Goal: Task Accomplishment & Management: Use online tool/utility

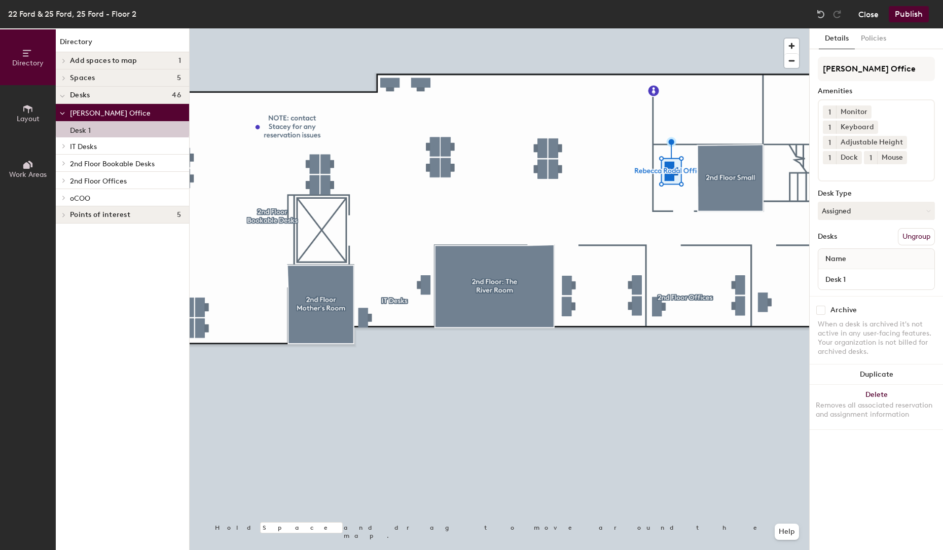
click at [867, 13] on button "Close" at bounding box center [869, 14] width 20 height 16
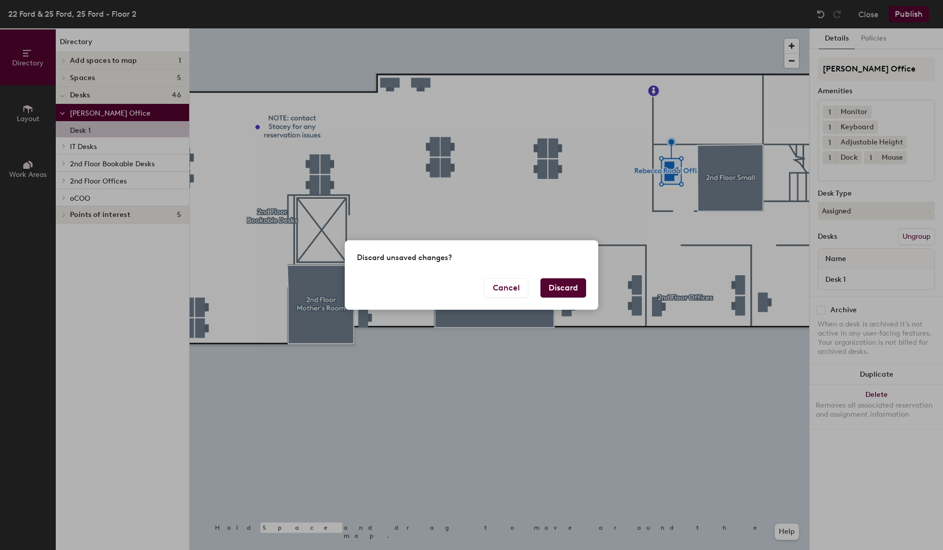
click at [552, 289] on button "Discard" at bounding box center [564, 287] width 46 height 19
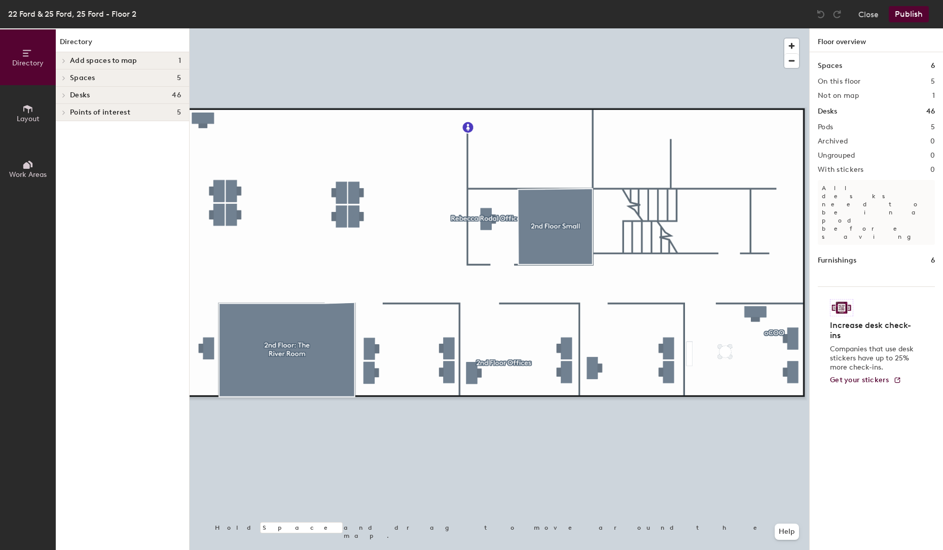
click at [61, 77] on span at bounding box center [63, 78] width 9 height 5
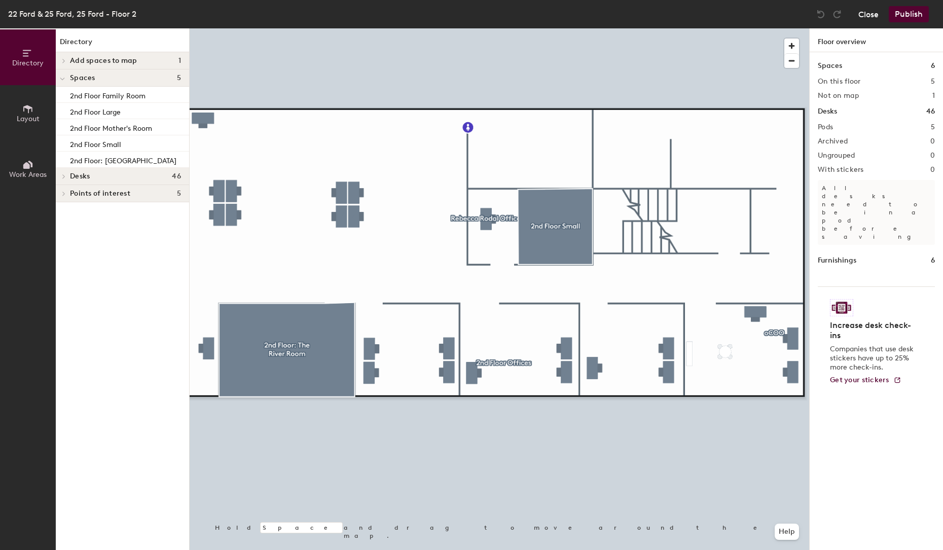
click at [875, 15] on button "Close" at bounding box center [869, 14] width 20 height 16
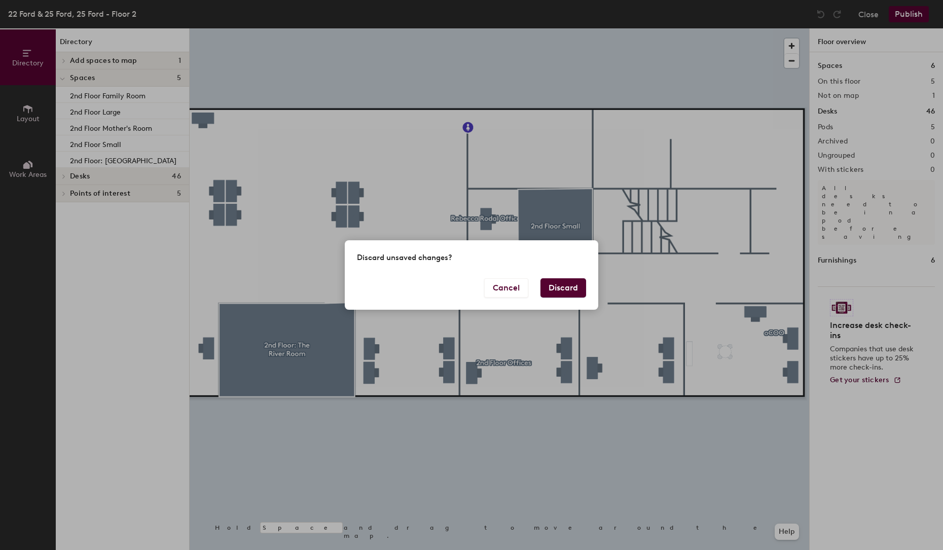
click at [560, 286] on button "Discard" at bounding box center [564, 287] width 46 height 19
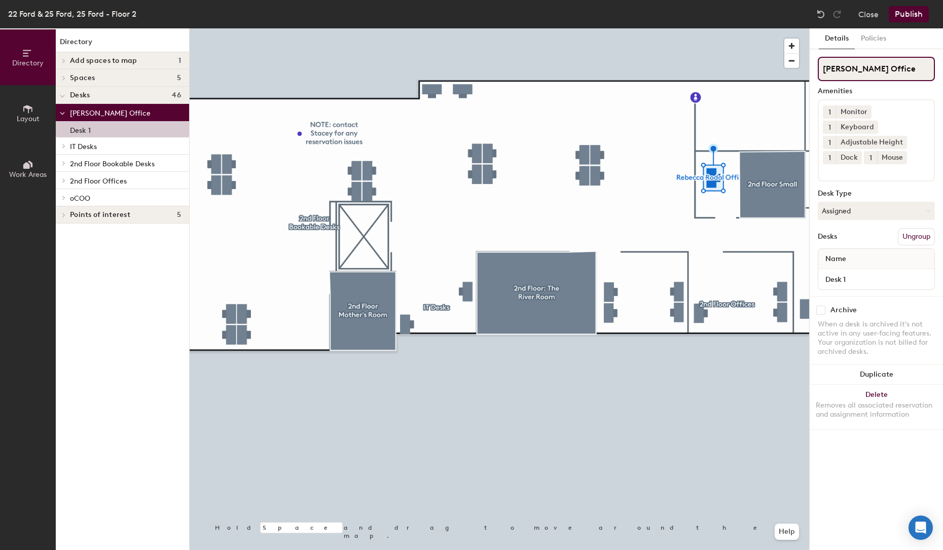
click at [870, 72] on input "Rebecca Rodal Office" at bounding box center [876, 69] width 117 height 24
click at [797, 75] on div "Directory Layout Work Areas Directory Add spaces to map 1 David's Office Spaces…" at bounding box center [471, 289] width 943 height 522
click at [924, 228] on button "Ungroup" at bounding box center [916, 236] width 37 height 17
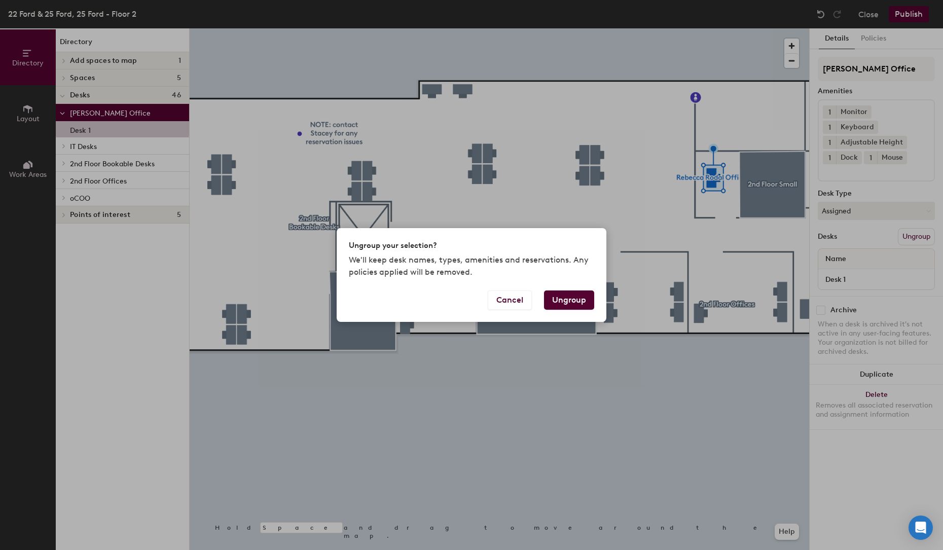
click at [570, 299] on button "Ungroup" at bounding box center [569, 300] width 50 height 19
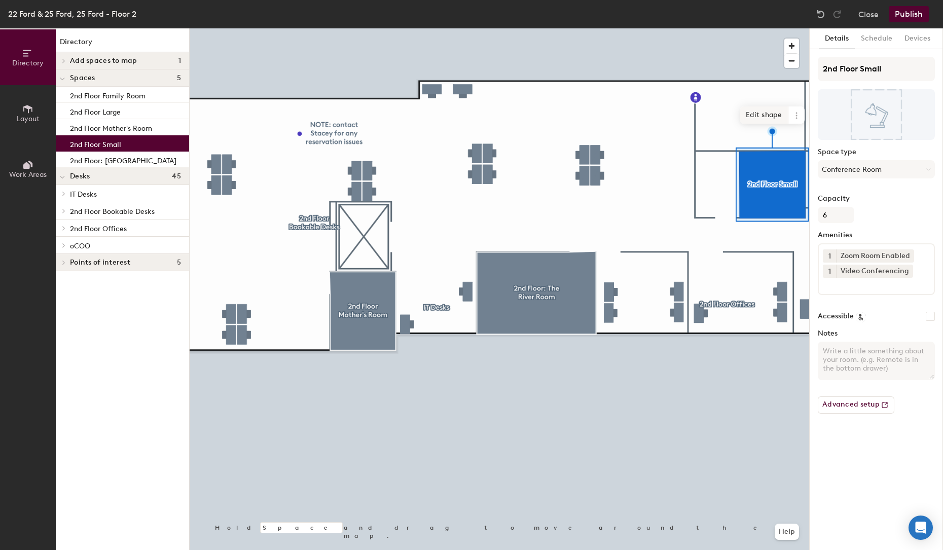
click at [763, 117] on span "Edit shape" at bounding box center [764, 115] width 49 height 17
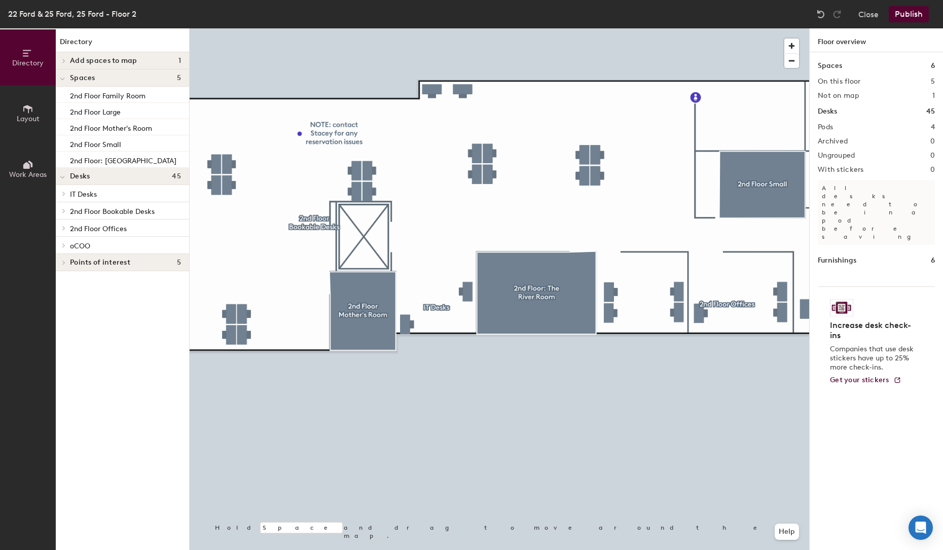
click at [28, 109] on icon at bounding box center [27, 109] width 9 height 8
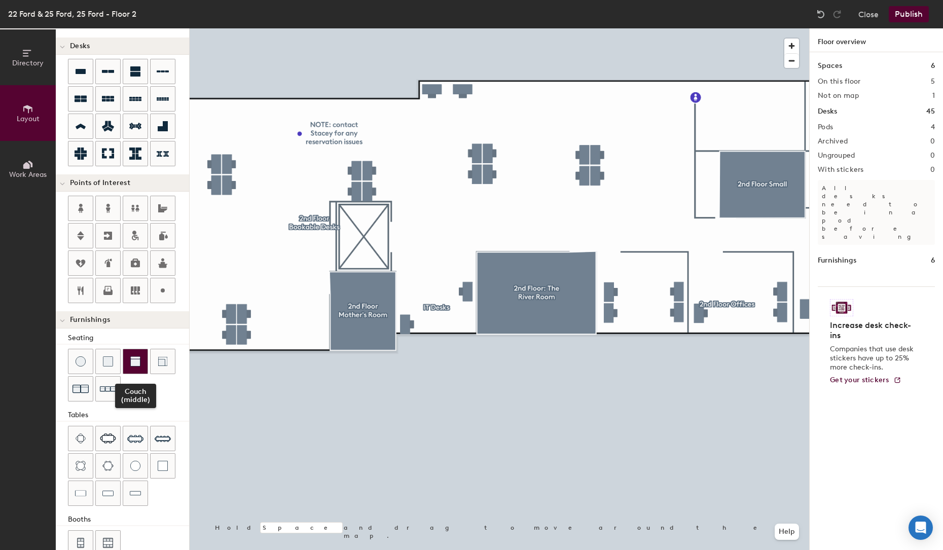
scroll to position [87, 0]
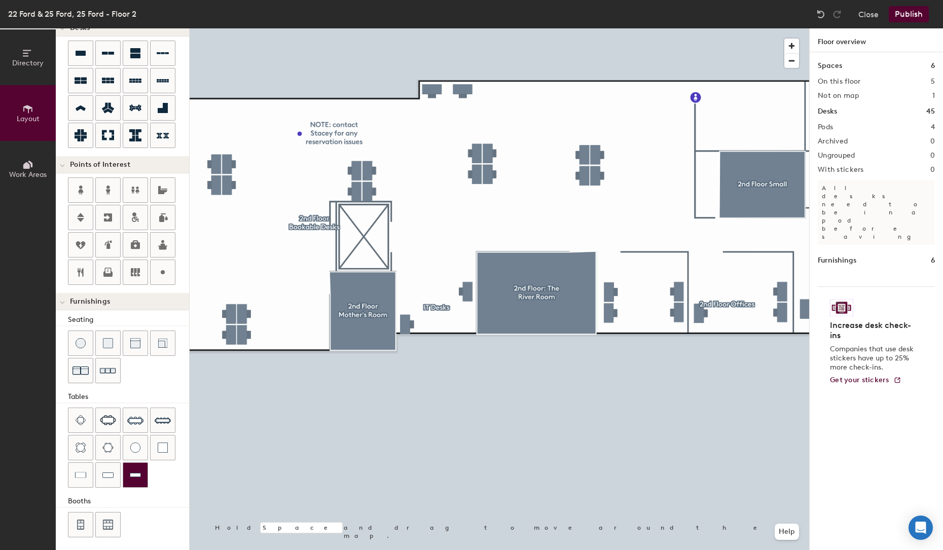
click at [128, 468] on div at bounding box center [135, 475] width 24 height 24
click at [76, 470] on img at bounding box center [80, 475] width 11 height 10
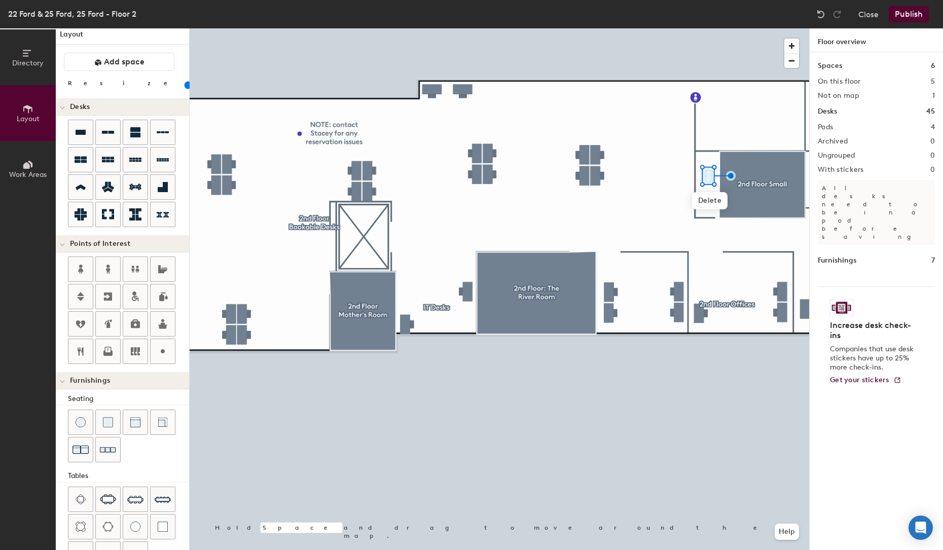
scroll to position [0, 0]
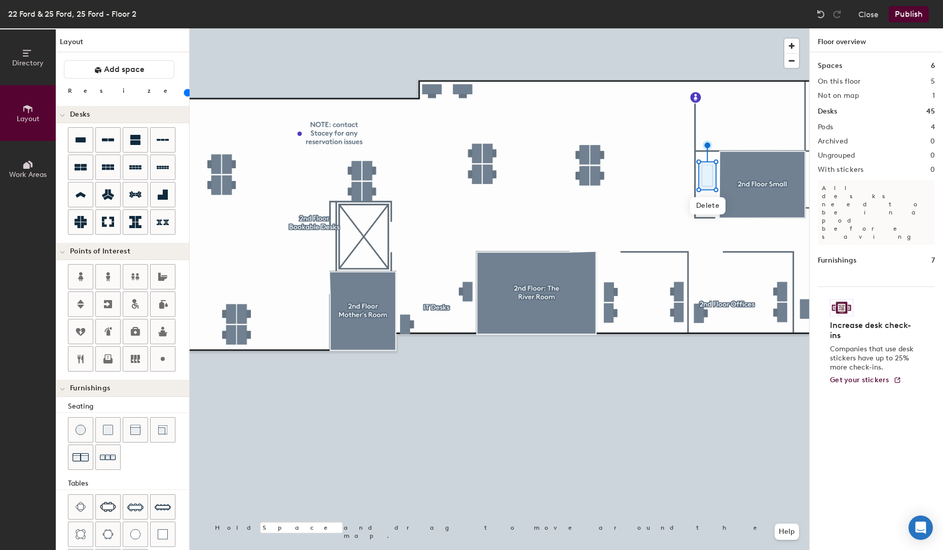
click at [184, 94] on input "range" at bounding box center [184, 93] width 0 height 8
click at [910, 13] on button "Publish" at bounding box center [909, 14] width 40 height 16
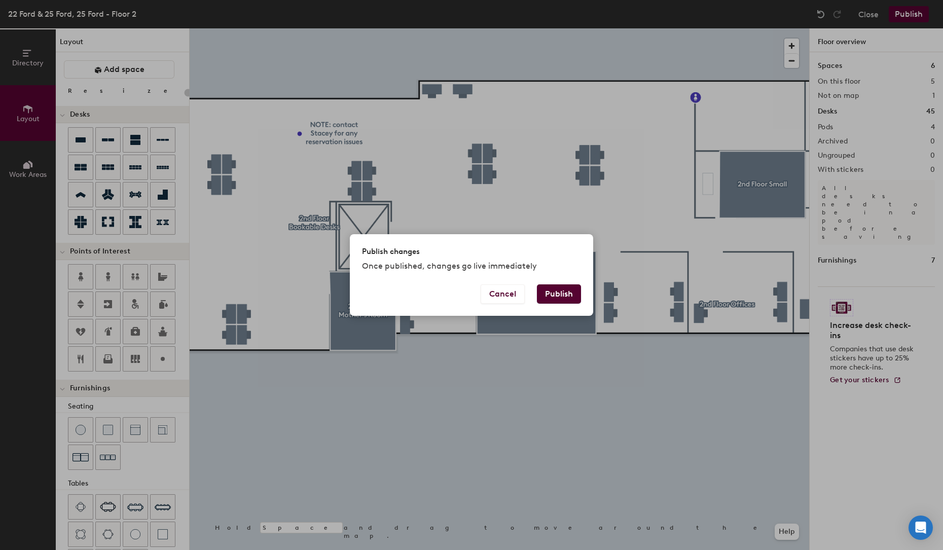
click at [553, 292] on button "Publish" at bounding box center [559, 294] width 44 height 19
type input "20"
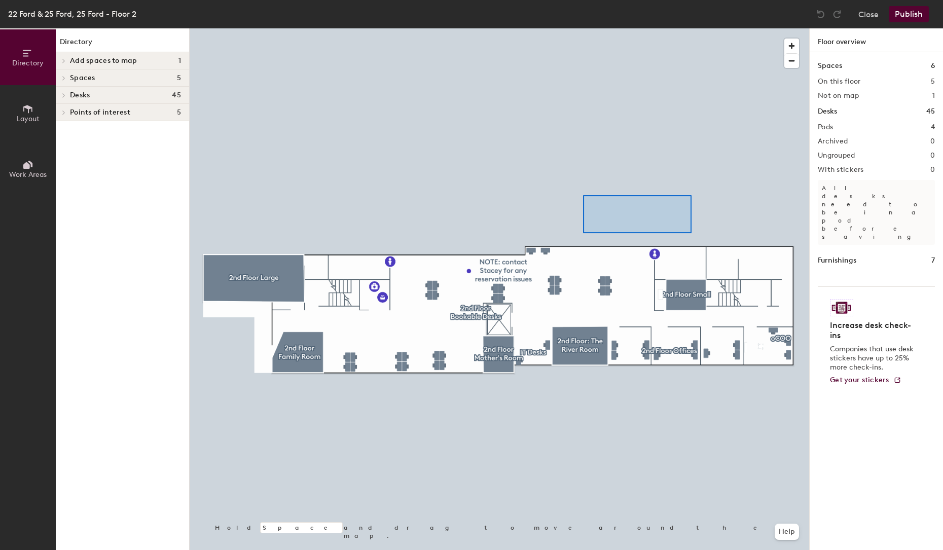
click at [583, 28] on div at bounding box center [500, 28] width 620 height 0
click at [662, 28] on div at bounding box center [500, 28] width 620 height 0
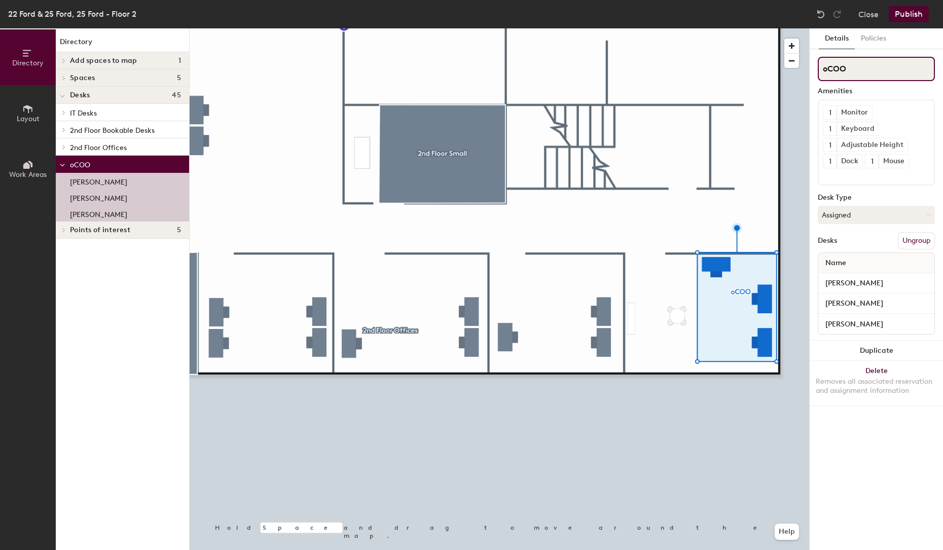
click at [806, 75] on div "Directory Layout Work Areas Directory Add spaces to map 1 [PERSON_NAME]'s Offic…" at bounding box center [471, 289] width 943 height 522
click at [806, 28] on div at bounding box center [500, 28] width 620 height 0
click at [852, 72] on input "oCOO" at bounding box center [876, 69] width 117 height 24
type input "o"
type input "Team Barbara HP"
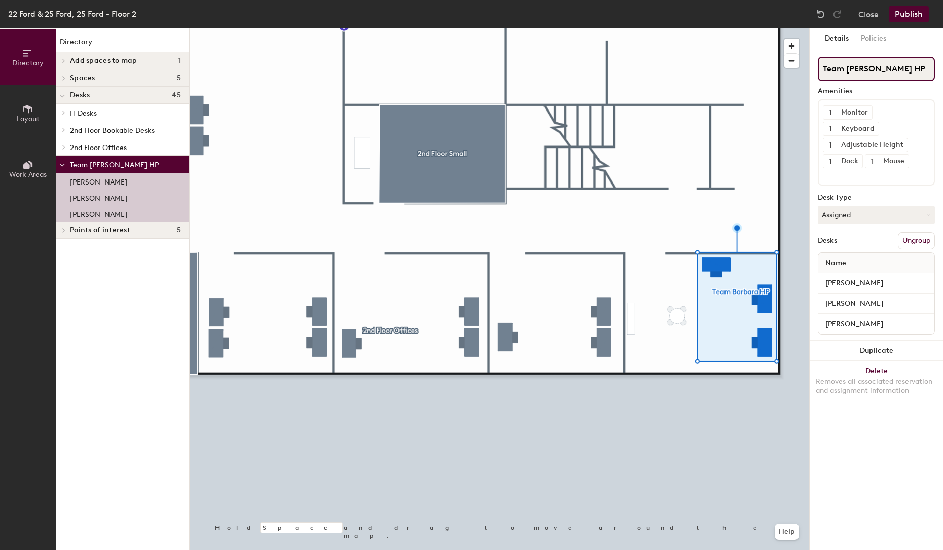
click at [877, 66] on input "Team Barbara HP" at bounding box center [876, 69] width 117 height 24
click at [890, 65] on input "Team Barbara HP" at bounding box center [876, 69] width 117 height 24
type input "Team [PERSON_NAME] HP team"
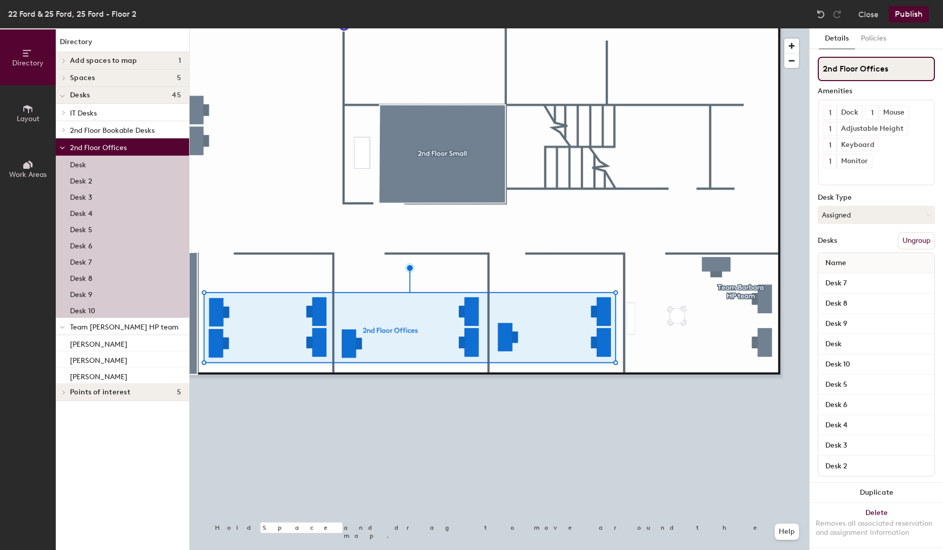
click at [902, 74] on input "2nd Floor Offices" at bounding box center [876, 69] width 117 height 24
click at [797, 69] on div "Directory Layout Work Areas Directory Add spaces to map 1 David's Office Spaces…" at bounding box center [471, 289] width 943 height 522
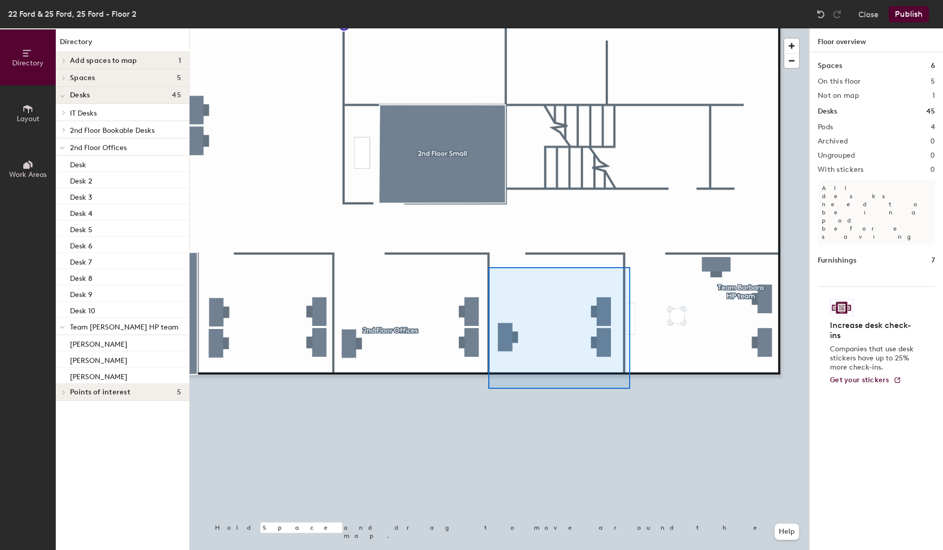
drag, startPoint x: 904, startPoint y: 66, endPoint x: 508, endPoint y: 265, distance: 443.4
click at [488, 28] on div at bounding box center [500, 28] width 620 height 0
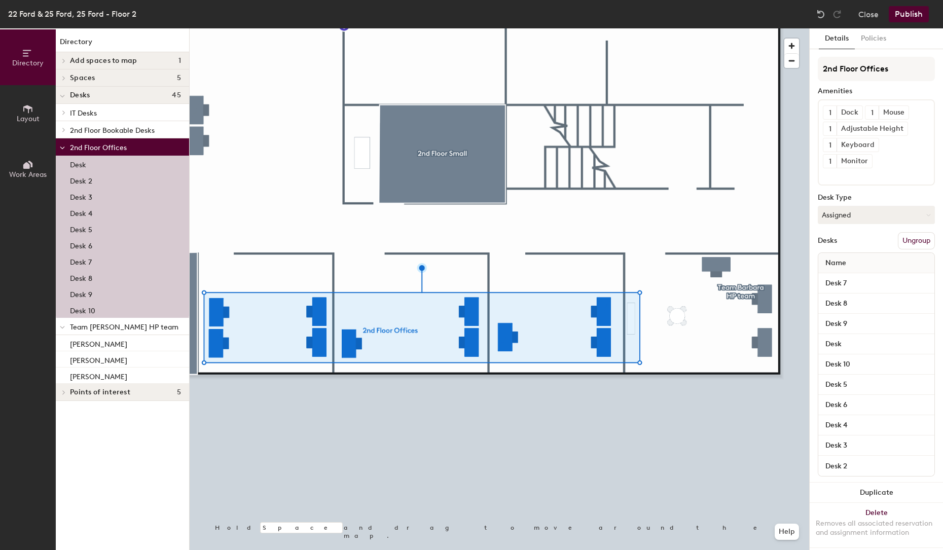
click at [917, 234] on button "Ungroup" at bounding box center [916, 240] width 37 height 17
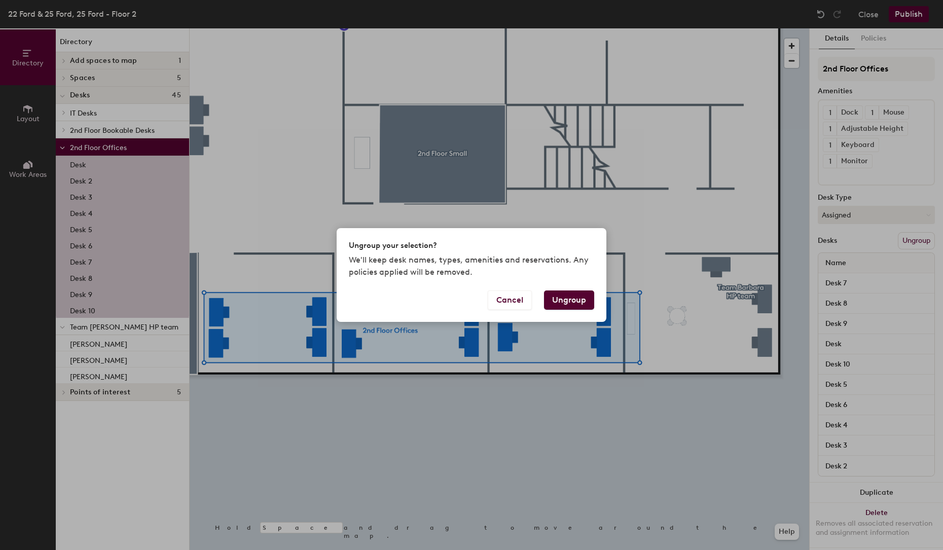
click at [577, 302] on button "Ungroup" at bounding box center [569, 300] width 50 height 19
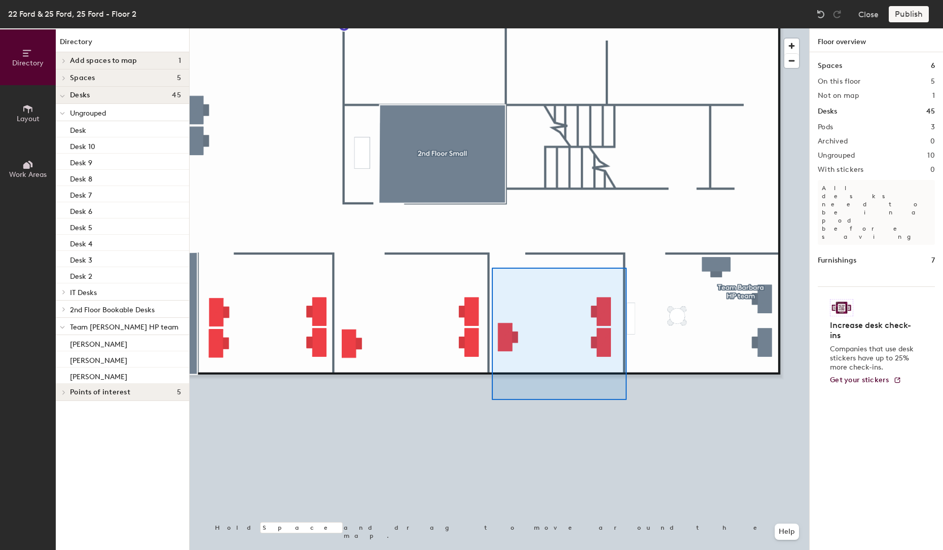
click at [492, 28] on div at bounding box center [500, 28] width 620 height 0
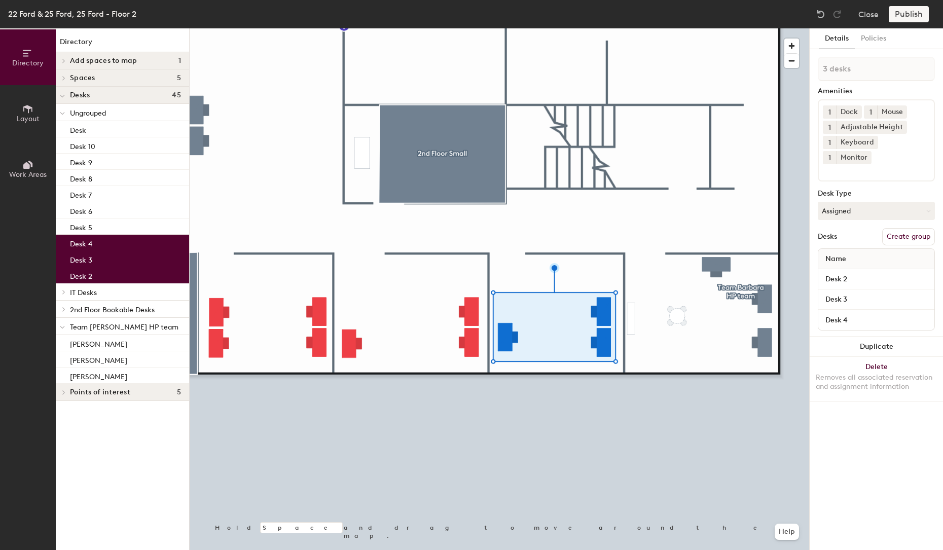
click at [907, 228] on button "Create group" at bounding box center [909, 236] width 53 height 17
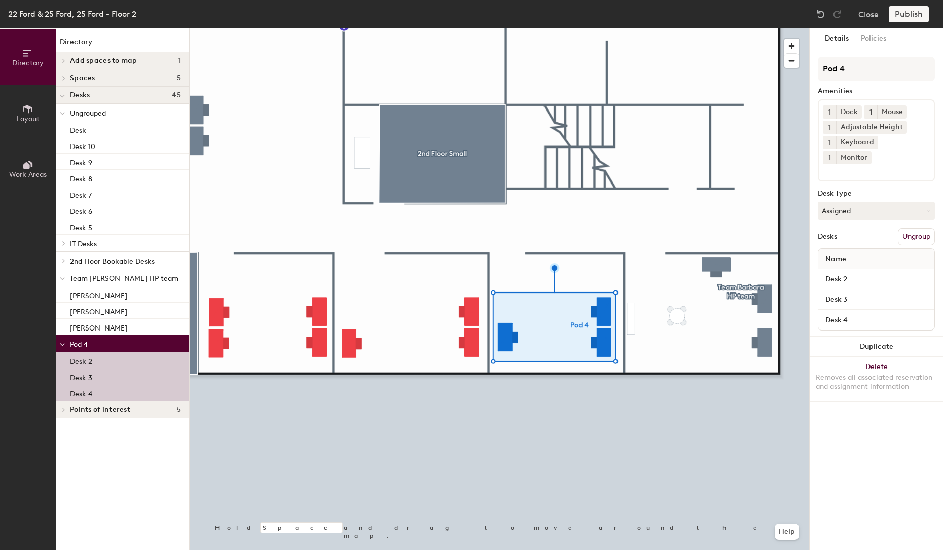
click at [746, 71] on div "Directory Layout Work Areas Directory Add spaces to map 1 David's Office Spaces…" at bounding box center [471, 289] width 943 height 522
type input "Principles"
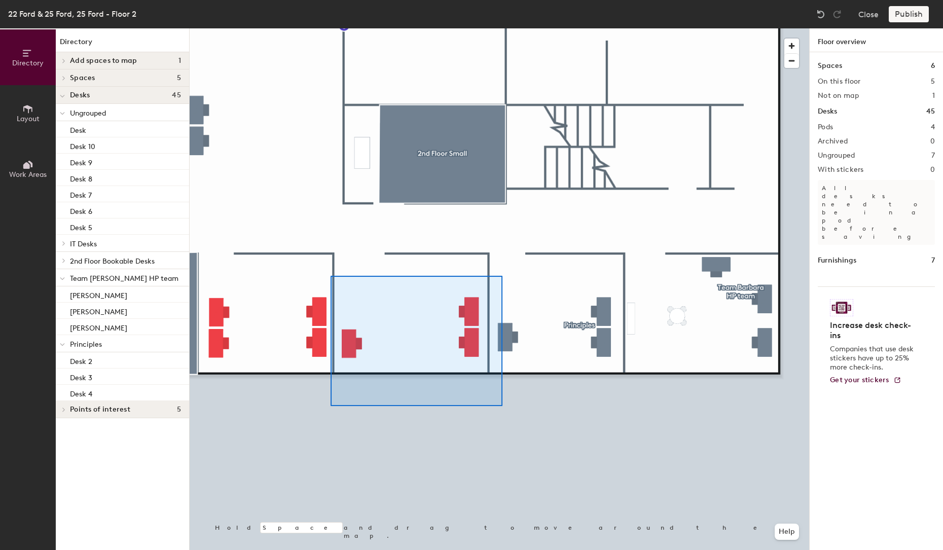
drag, startPoint x: 850, startPoint y: 71, endPoint x: 331, endPoint y: 276, distance: 558.7
click at [331, 28] on div at bounding box center [500, 28] width 620 height 0
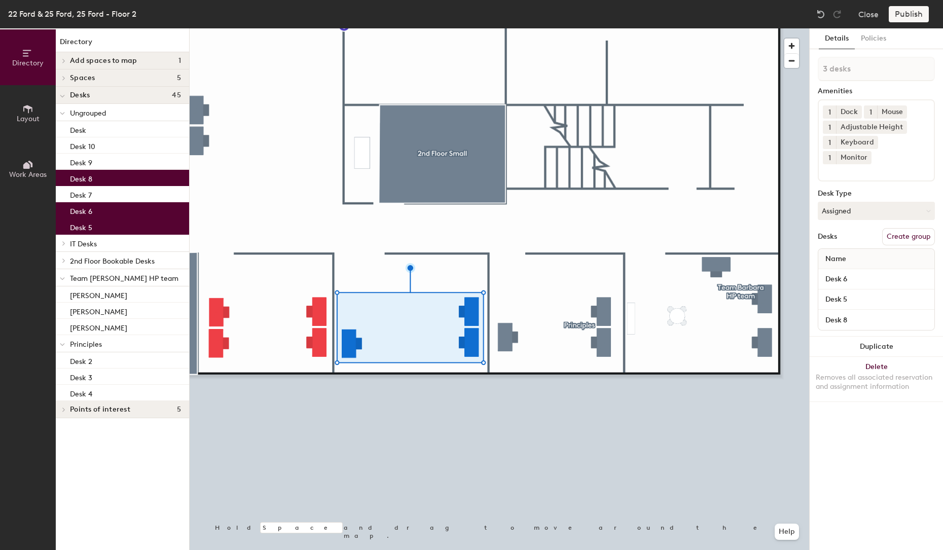
click at [908, 228] on button "Create group" at bounding box center [909, 236] width 53 height 17
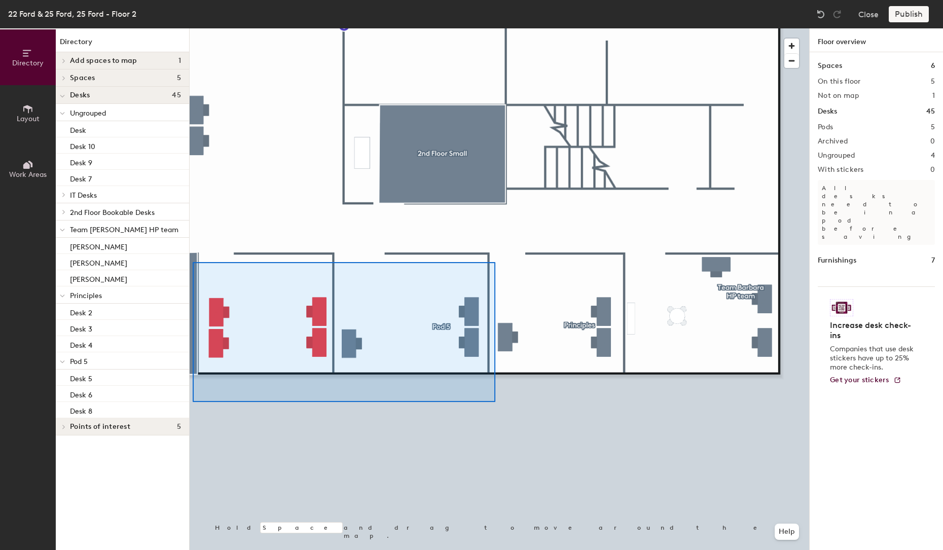
click at [193, 28] on div at bounding box center [500, 28] width 620 height 0
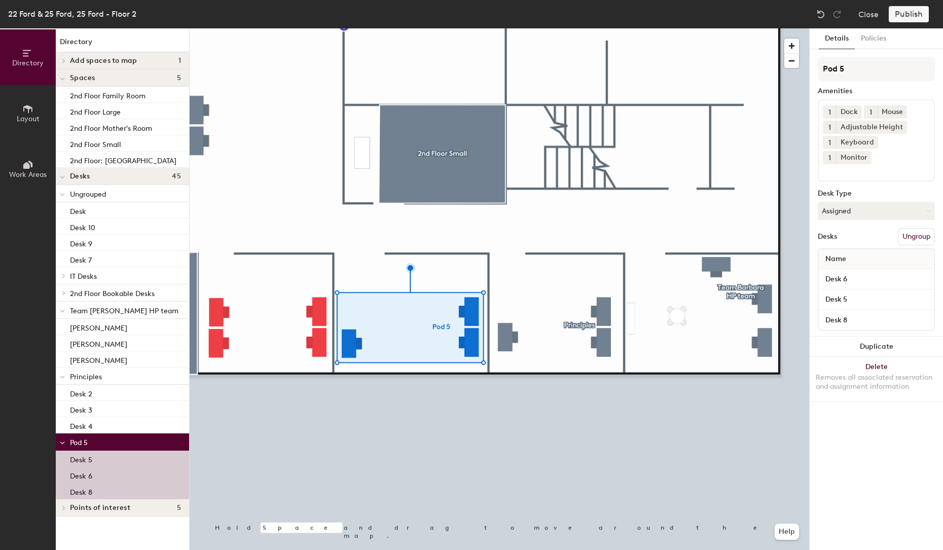
click at [918, 228] on button "Ungroup" at bounding box center [916, 236] width 37 height 17
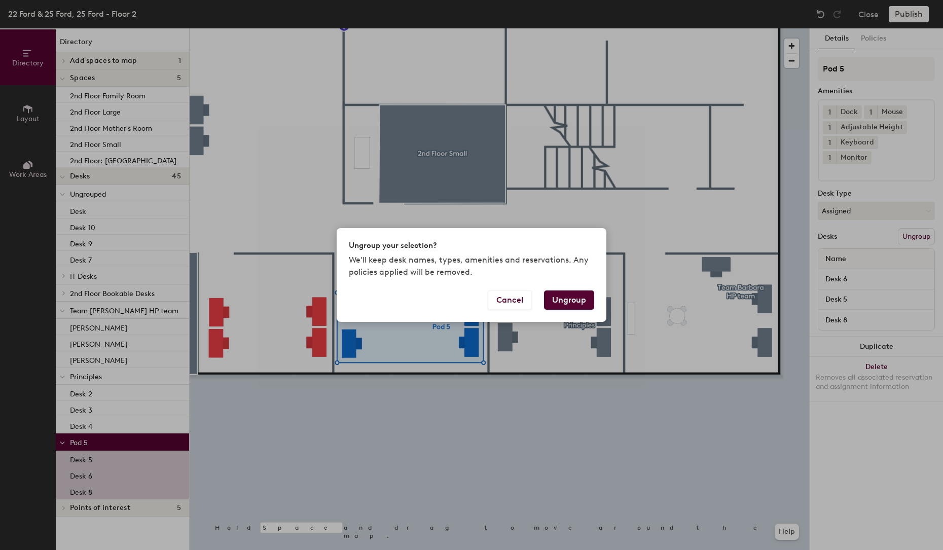
click at [587, 299] on button "Ungroup" at bounding box center [569, 300] width 50 height 19
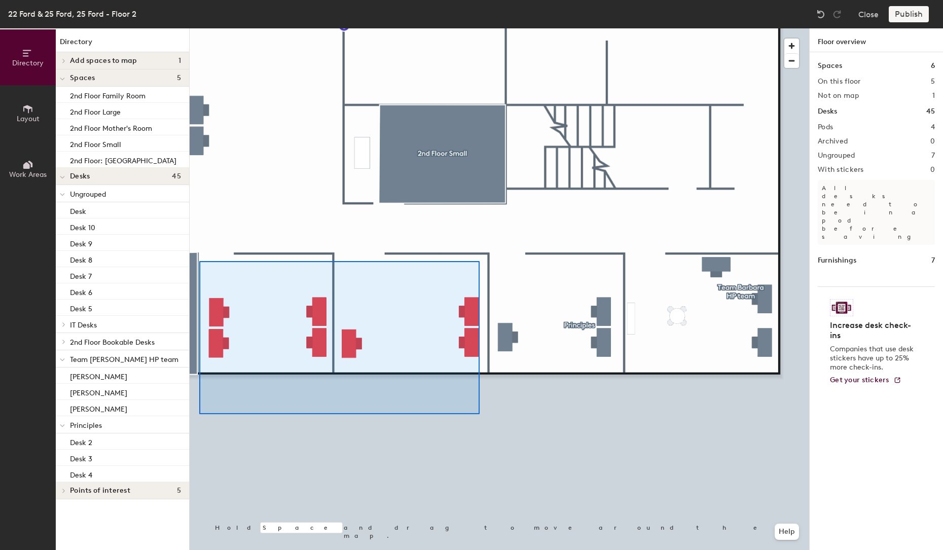
click at [199, 28] on div at bounding box center [500, 28] width 620 height 0
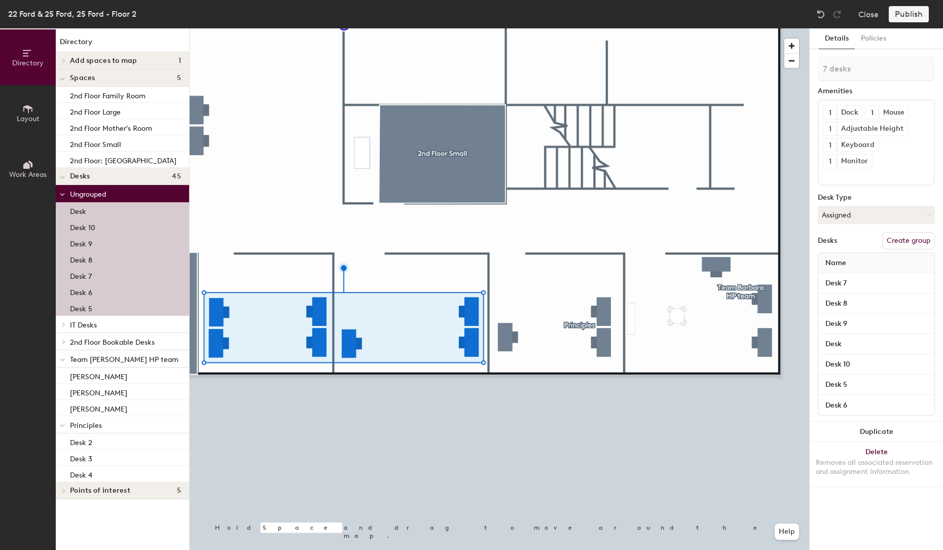
click at [905, 236] on button "Create group" at bounding box center [909, 240] width 53 height 17
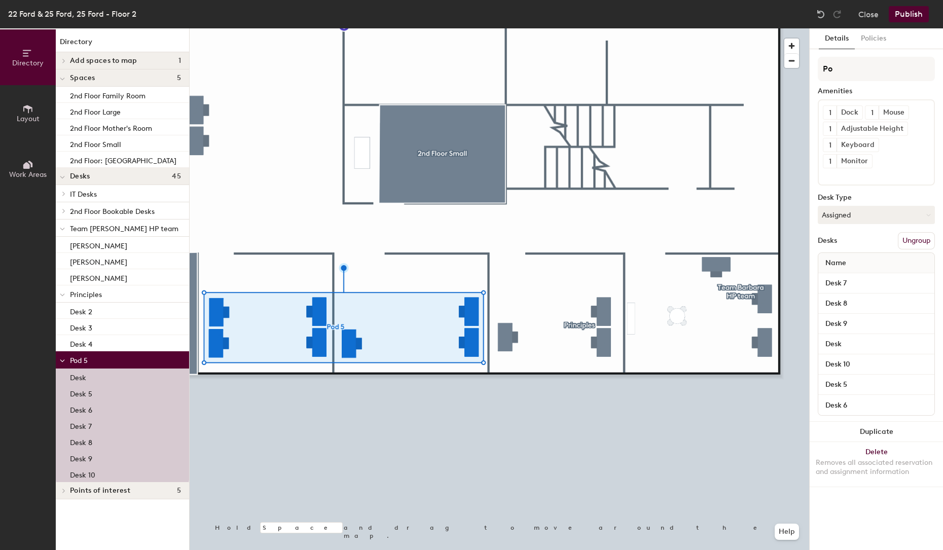
type input "P"
type input "Ray Admin"
click at [925, 240] on button "Ungroup" at bounding box center [916, 240] width 37 height 17
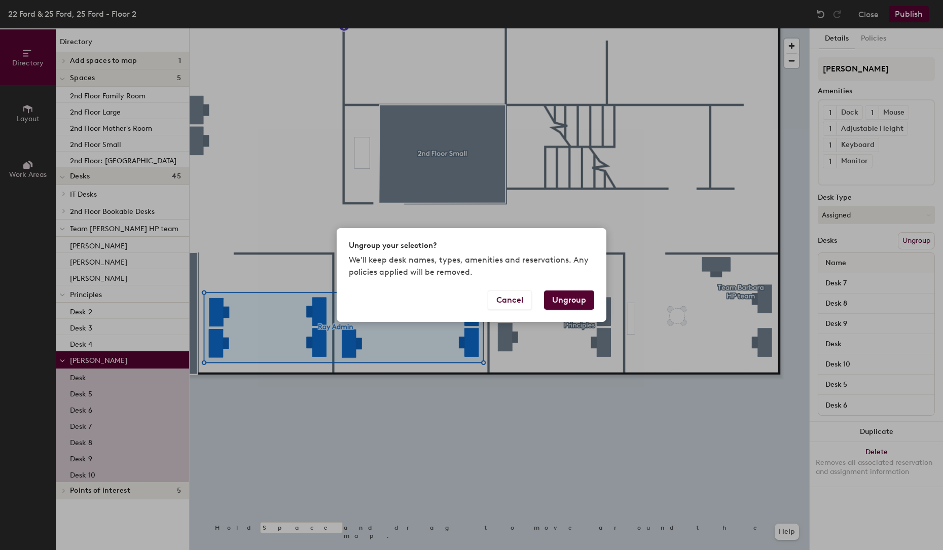
click at [574, 301] on button "Ungroup" at bounding box center [569, 300] width 50 height 19
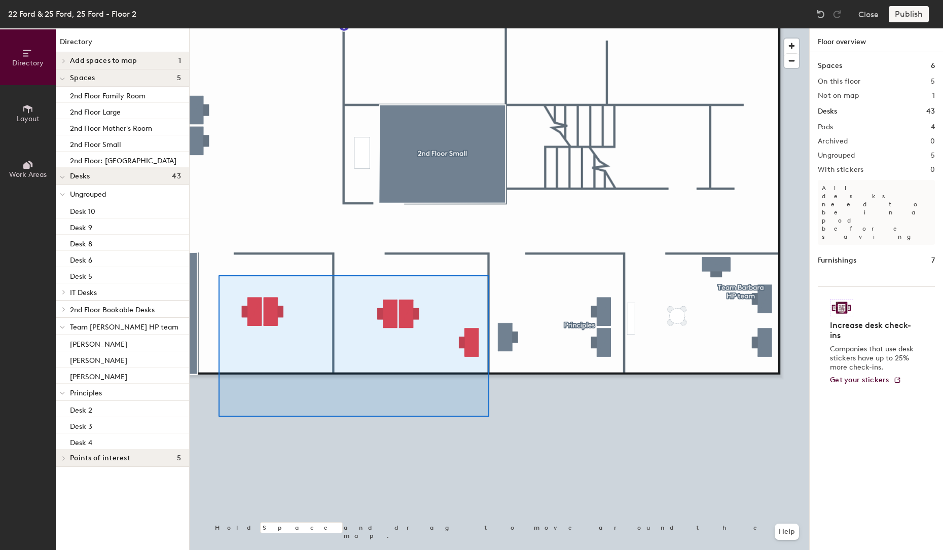
click at [219, 28] on div at bounding box center [500, 28] width 620 height 0
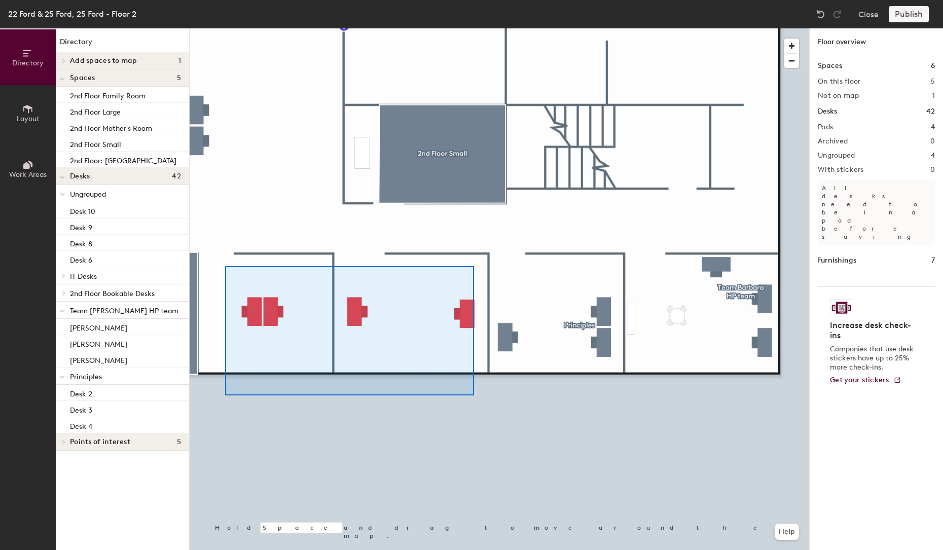
click at [225, 28] on div at bounding box center [500, 28] width 620 height 0
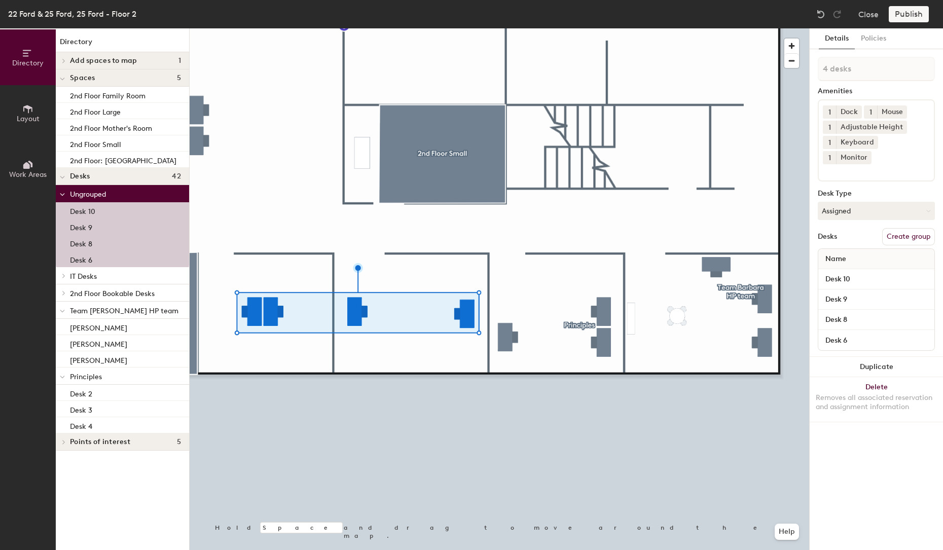
click at [901, 228] on button "Create group" at bounding box center [909, 236] width 53 height 17
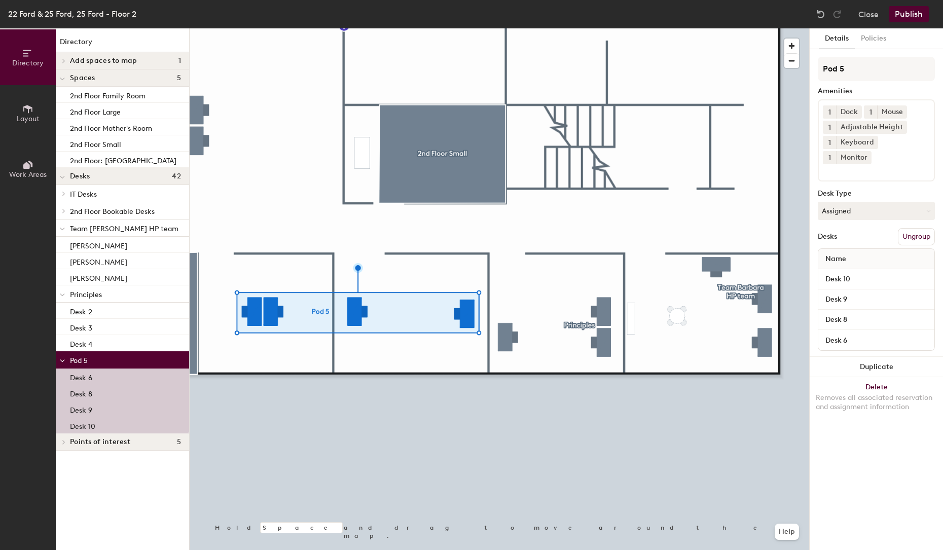
click at [801, 69] on div "Directory Layout Work Areas Directory Add spaces to map 1 David's Office Spaces…" at bounding box center [471, 289] width 943 height 522
type input "Ray Admin"
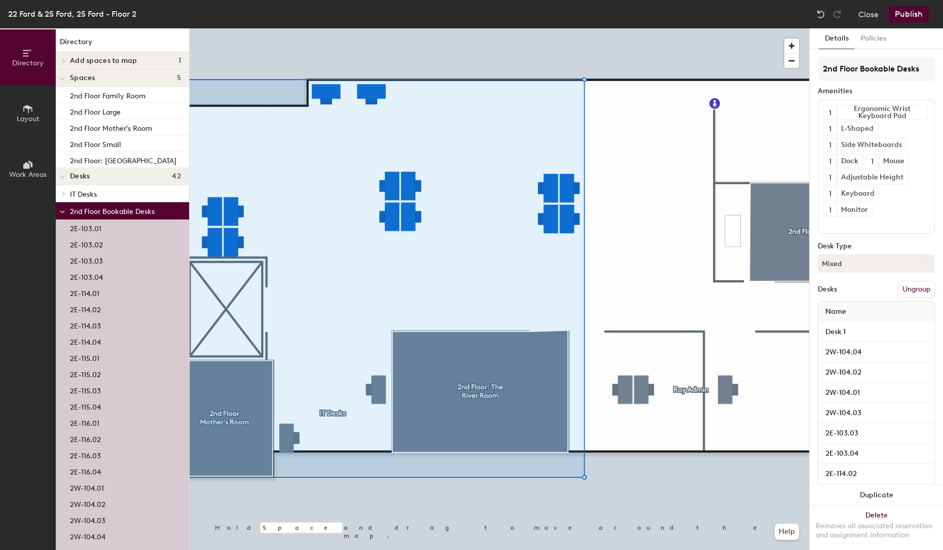
click at [915, 290] on button "Ungroup" at bounding box center [916, 289] width 37 height 17
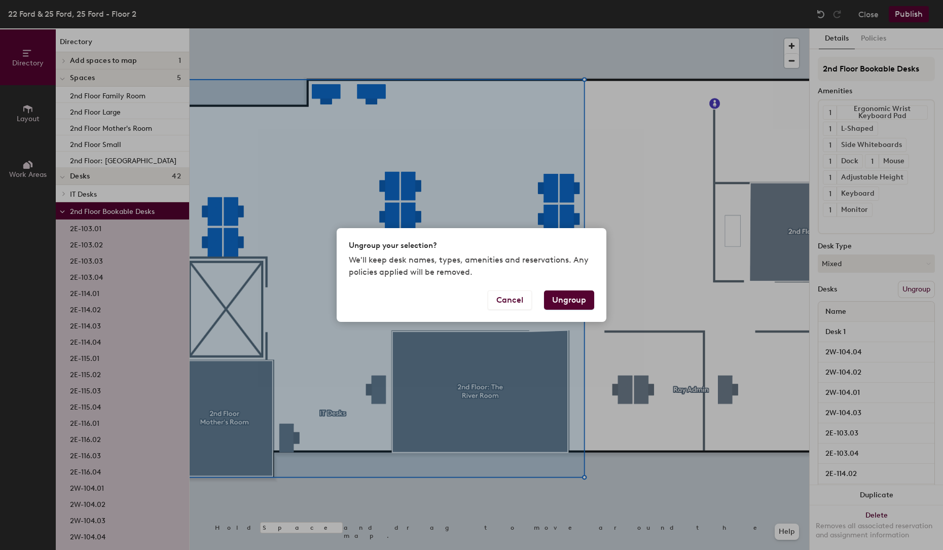
click at [581, 305] on button "Ungroup" at bounding box center [569, 300] width 50 height 19
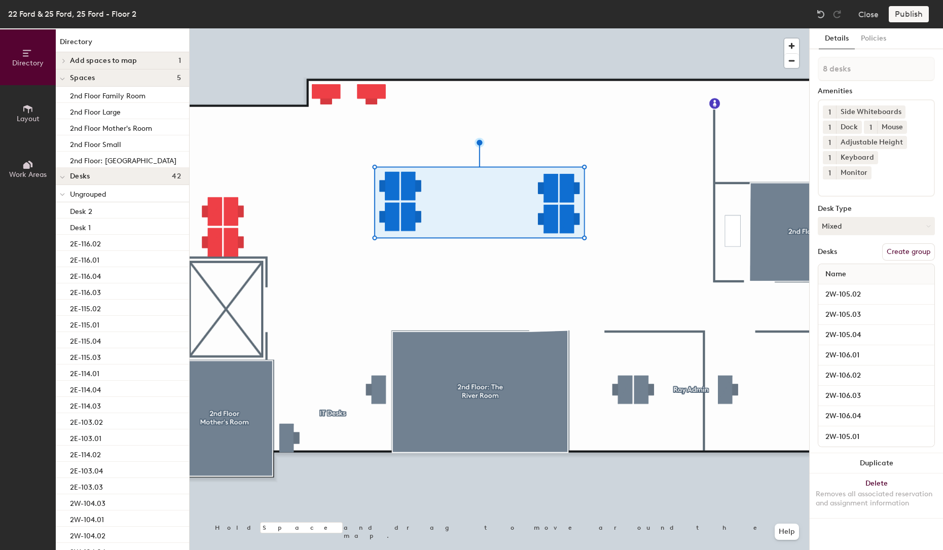
click at [896, 243] on button "Create group" at bounding box center [909, 251] width 53 height 17
drag, startPoint x: 852, startPoint y: 63, endPoint x: 811, endPoint y: 67, distance: 41.3
click at [811, 67] on div "Details Policies Pod 5 Amenities 1 Side Whiteboards 1 Dock 1 Mouse 1 Adjustable…" at bounding box center [876, 289] width 133 height 522
type input "Research"
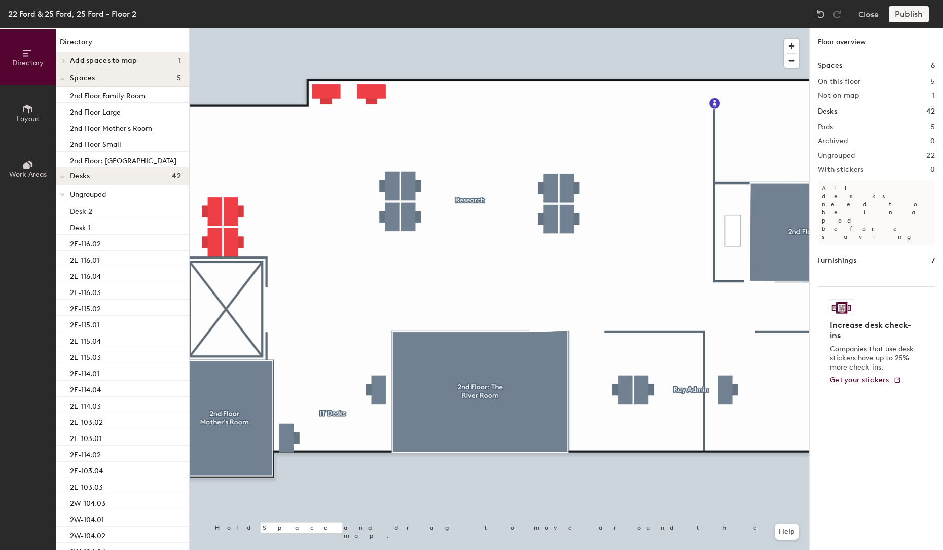
click at [479, 28] on div at bounding box center [500, 28] width 620 height 0
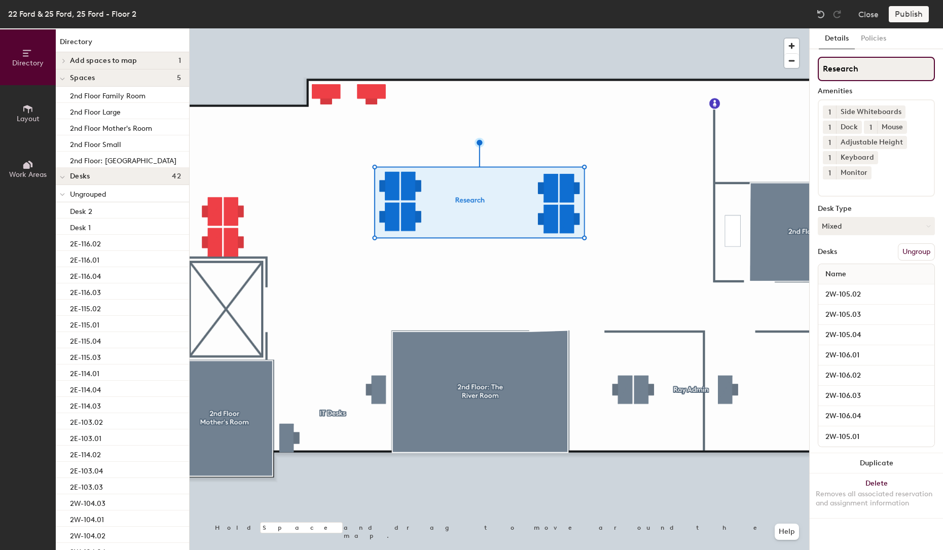
click at [871, 67] on input "Research" at bounding box center [876, 69] width 117 height 24
type input "Research Team"
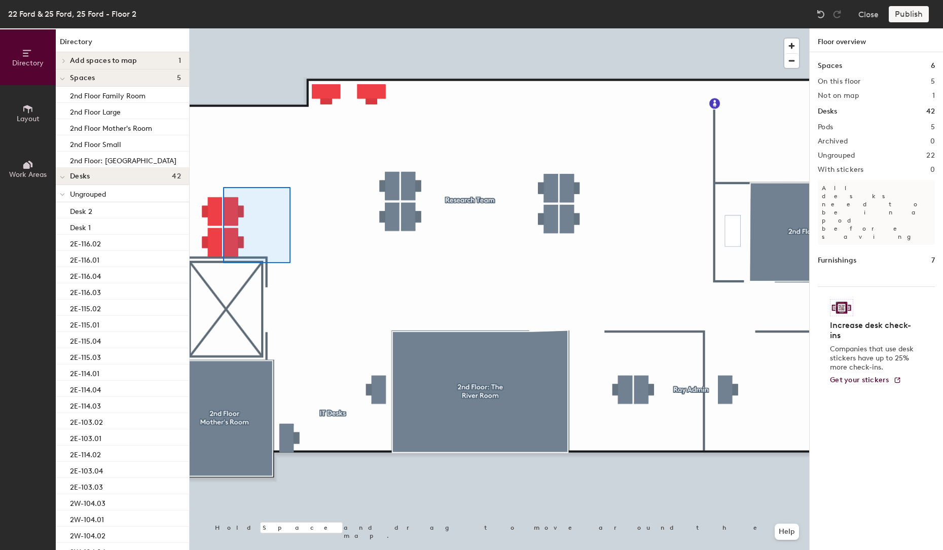
click at [223, 28] on div at bounding box center [500, 28] width 620 height 0
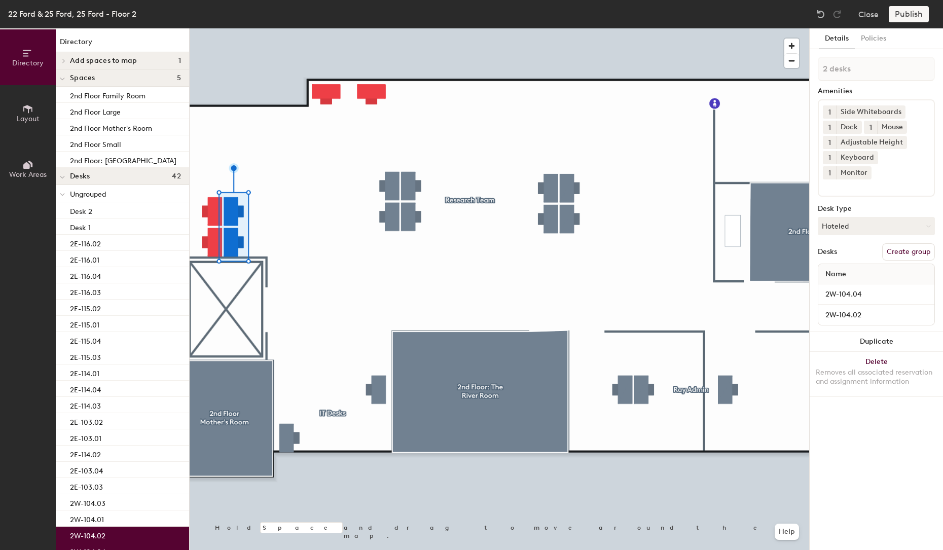
click at [915, 243] on button "Create group" at bounding box center [909, 251] width 53 height 17
click at [793, 69] on div "Directory Layout Work Areas Directory Add spaces to map 1 David's Office Spaces…" at bounding box center [471, 289] width 943 height 522
type input "Principles"
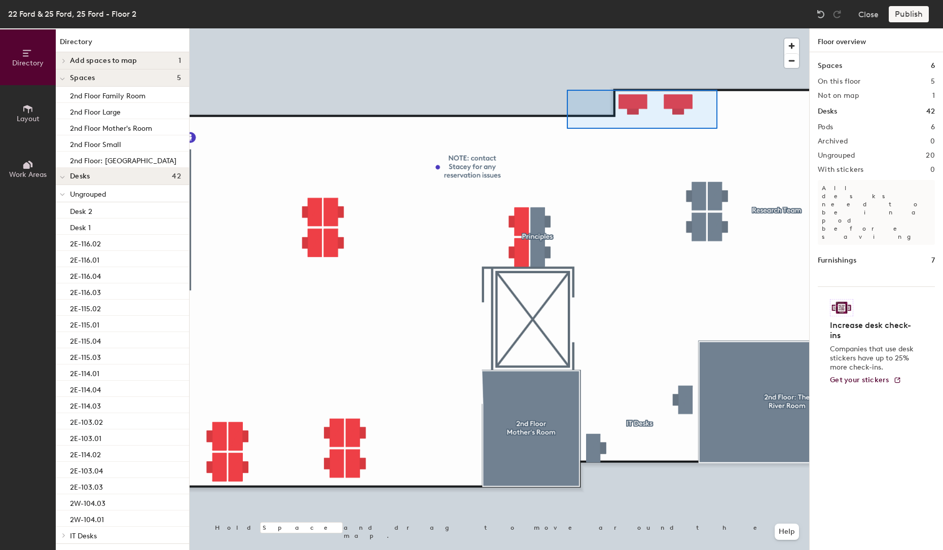
drag, startPoint x: 850, startPoint y: 66, endPoint x: 568, endPoint y: 97, distance: 283.2
click at [567, 28] on div at bounding box center [500, 28] width 620 height 0
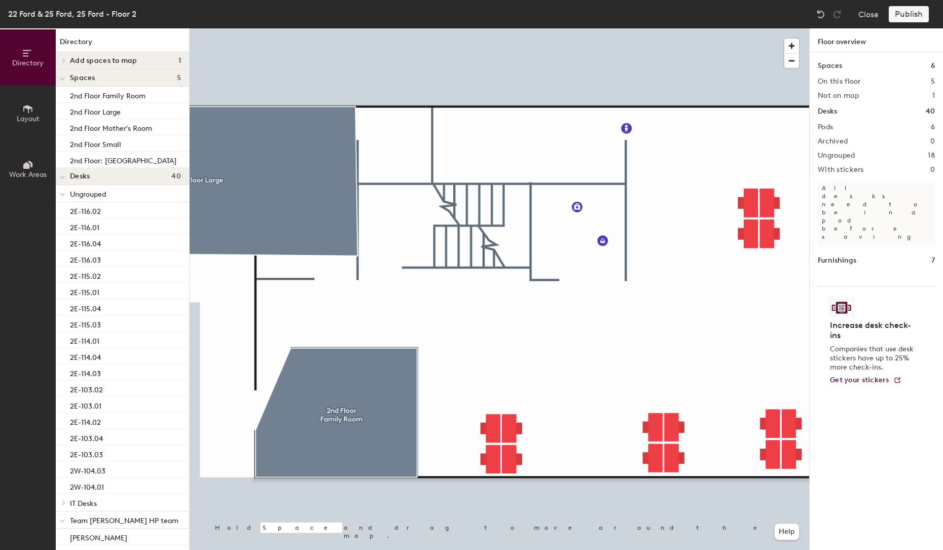
click at [855, 506] on div "Directory Layout Work Areas Directory Add spaces to map 1 David's Office Spaces…" at bounding box center [471, 289] width 943 height 522
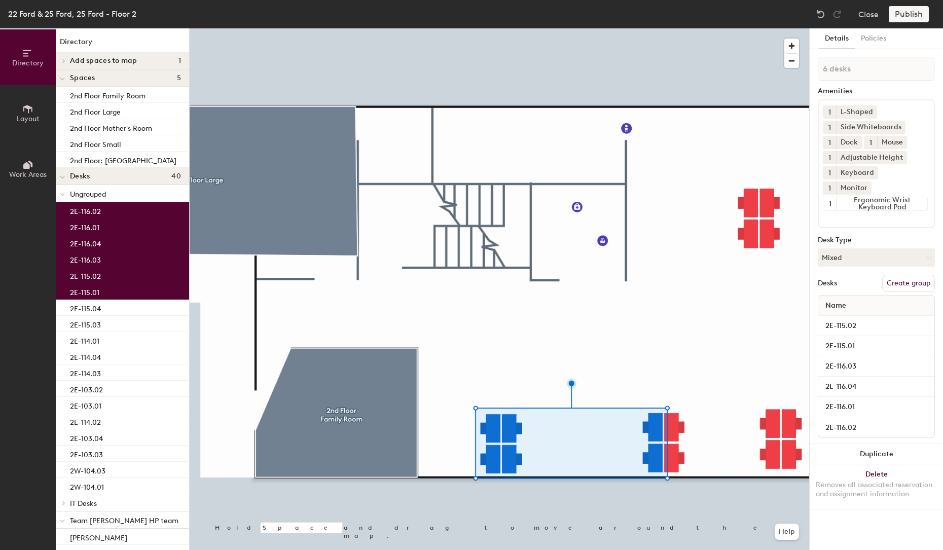
click at [893, 275] on button "Create group" at bounding box center [909, 283] width 53 height 17
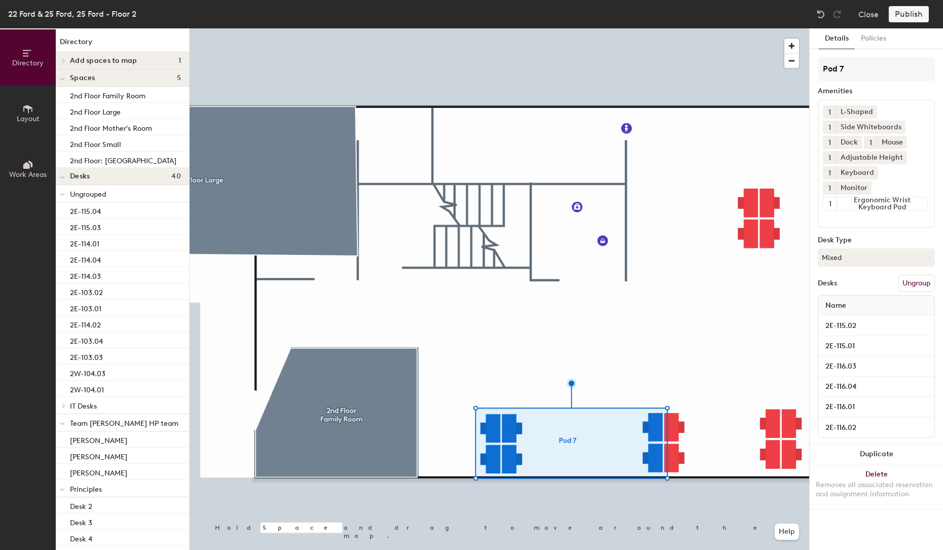
click at [813, 68] on div "Details Policies Pod 7 Amenities 1 L-Shaped 1 Side Whiteboards 1 Dock 1 Mouse 1…" at bounding box center [876, 289] width 133 height 522
type input "PMP HP Team"
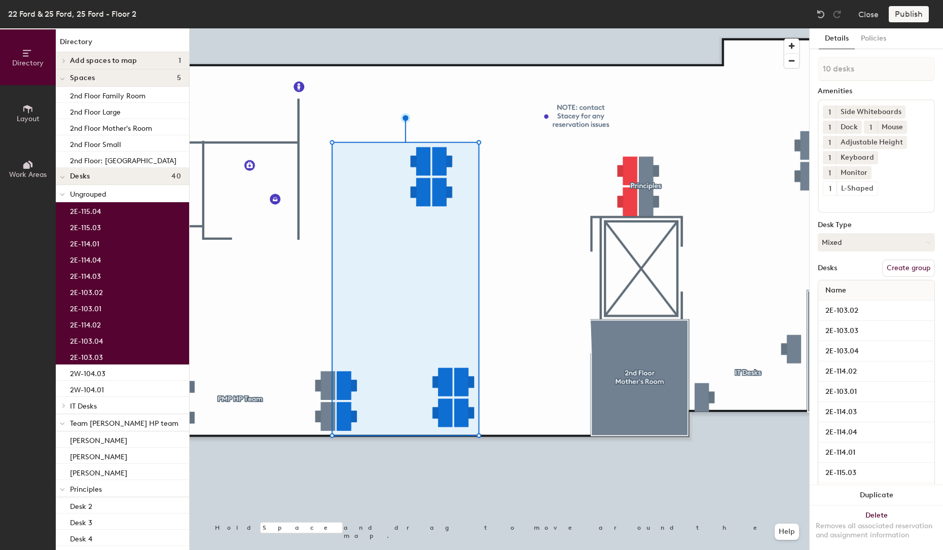
type input "11 desks"
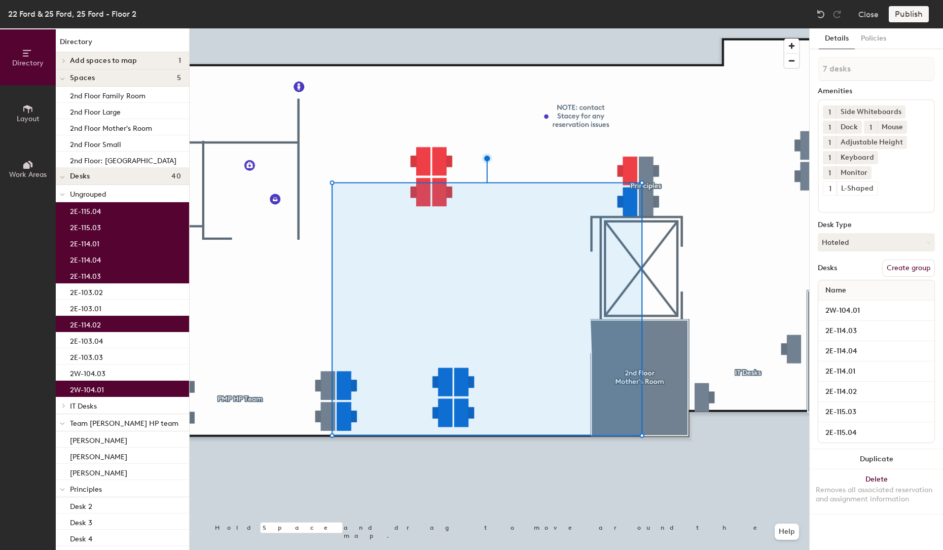
type input "8 desks"
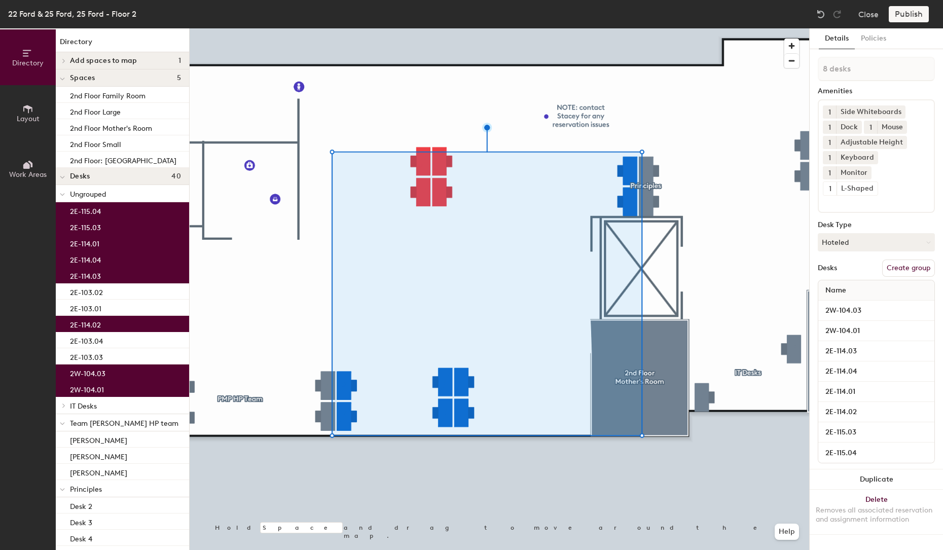
click at [895, 260] on button "Create group" at bounding box center [909, 268] width 53 height 17
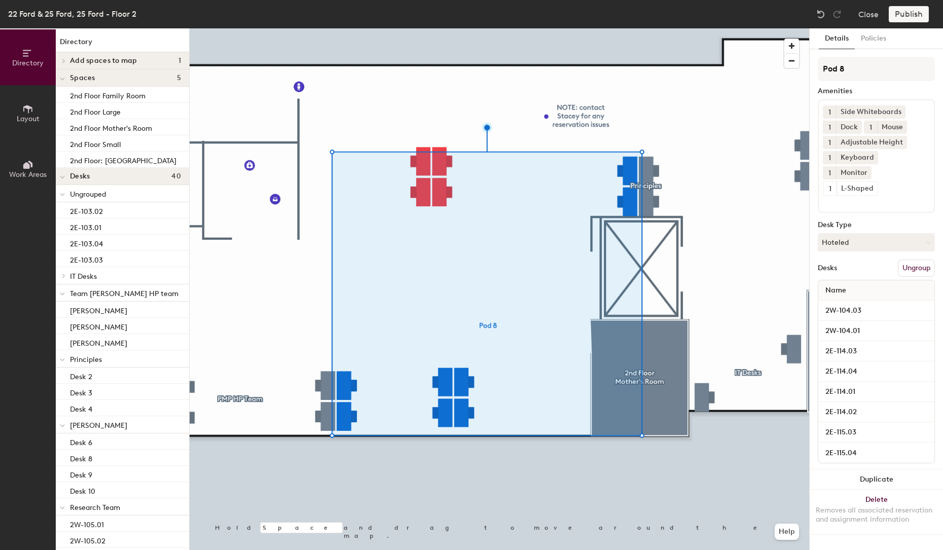
click at [802, 71] on div "Directory Layout Work Areas Directory Add spaces to map 1 David's Office Spaces…" at bounding box center [471, 289] width 943 height 522
type input "Open Desks"
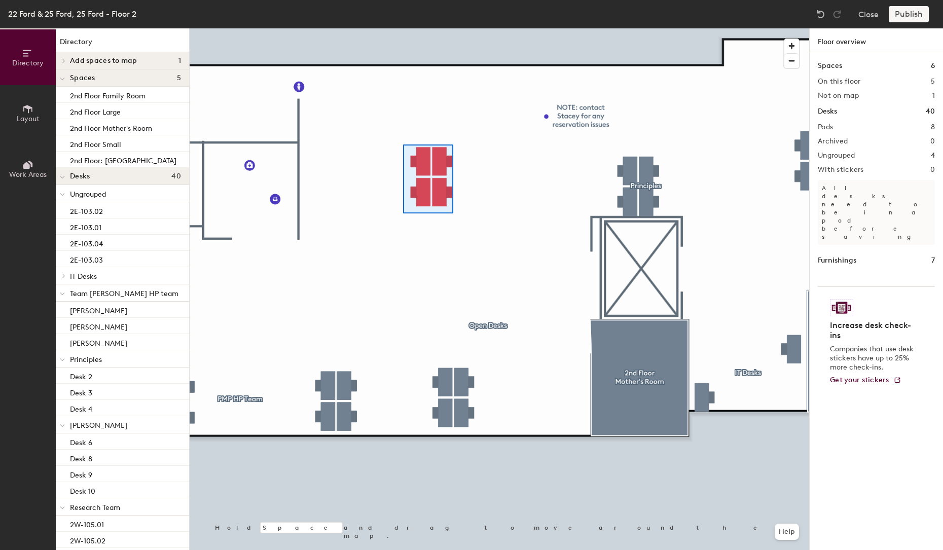
drag, startPoint x: 857, startPoint y: 64, endPoint x: 403, endPoint y: 142, distance: 460.0
click at [403, 28] on div at bounding box center [500, 28] width 620 height 0
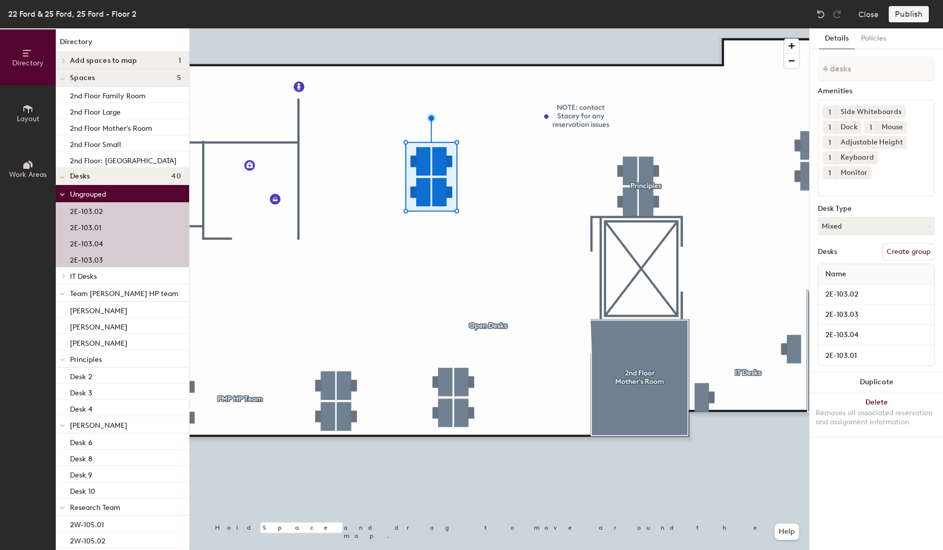
click at [921, 243] on button "Create group" at bounding box center [909, 251] width 53 height 17
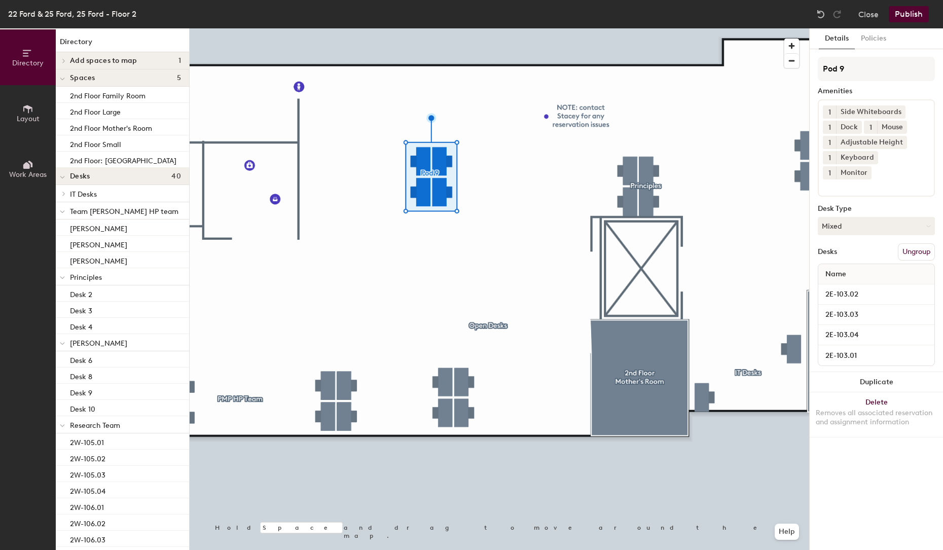
drag, startPoint x: 830, startPoint y: 64, endPoint x: 809, endPoint y: 63, distance: 20.8
click at [810, 63] on div "Details Policies Pod 9 Amenities 1 Side Whiteboards 1 Dock 1 Mouse 1 Adjustable…" at bounding box center [876, 289] width 133 height 522
type input "Office Mgmt"
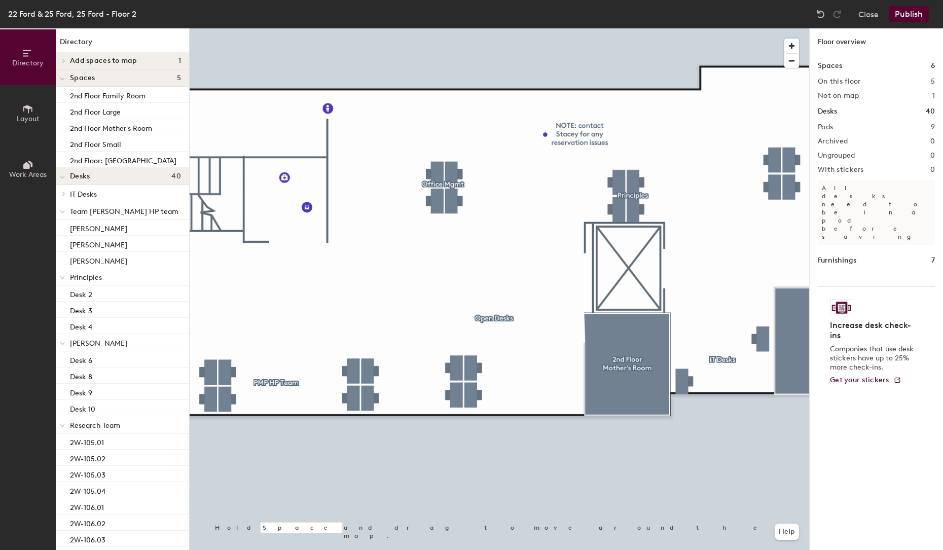
click at [910, 10] on button "Publish" at bounding box center [909, 14] width 40 height 16
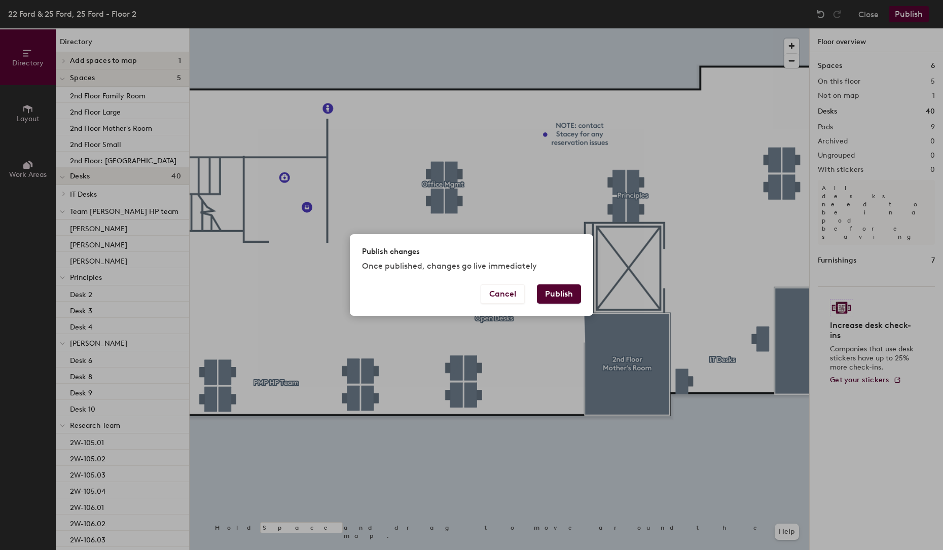
click at [566, 295] on button "Publish" at bounding box center [559, 294] width 44 height 19
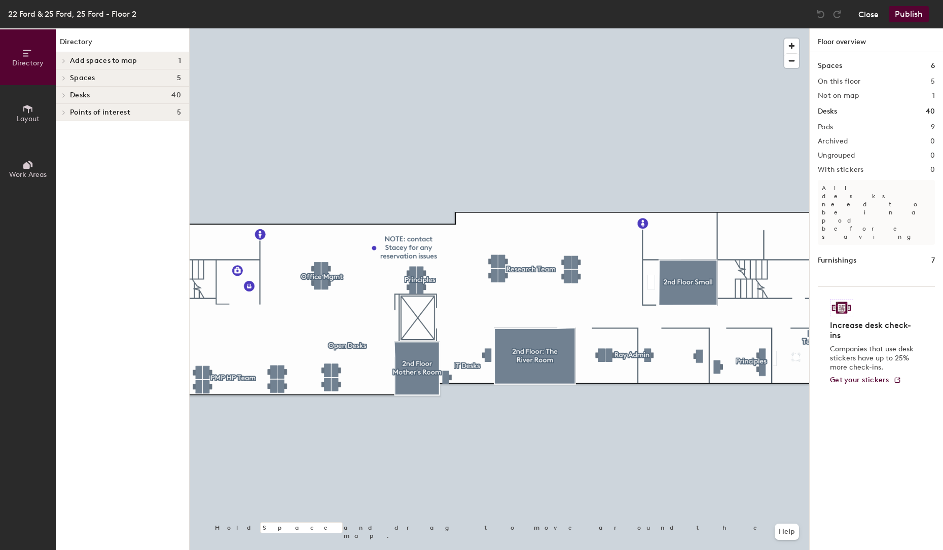
click at [869, 15] on button "Close" at bounding box center [869, 14] width 20 height 16
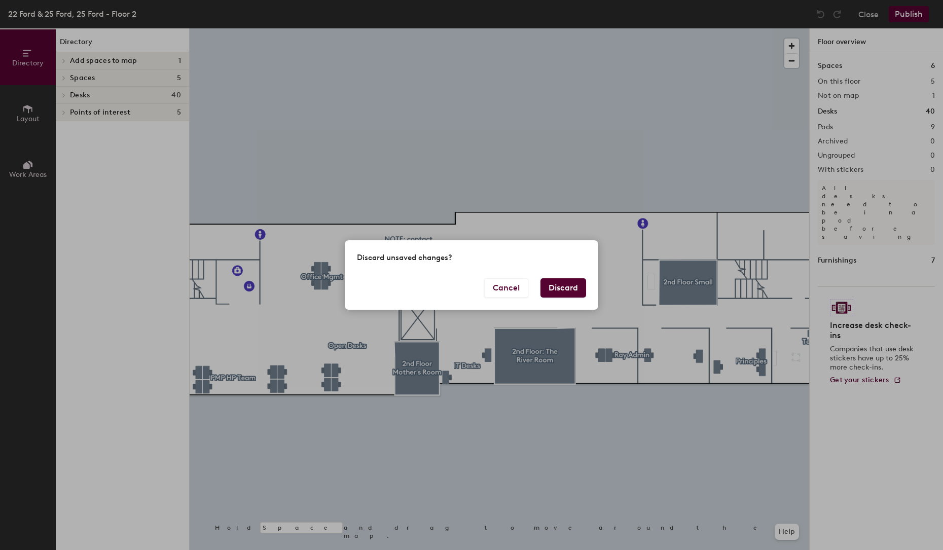
click at [575, 285] on button "Discard" at bounding box center [564, 287] width 46 height 19
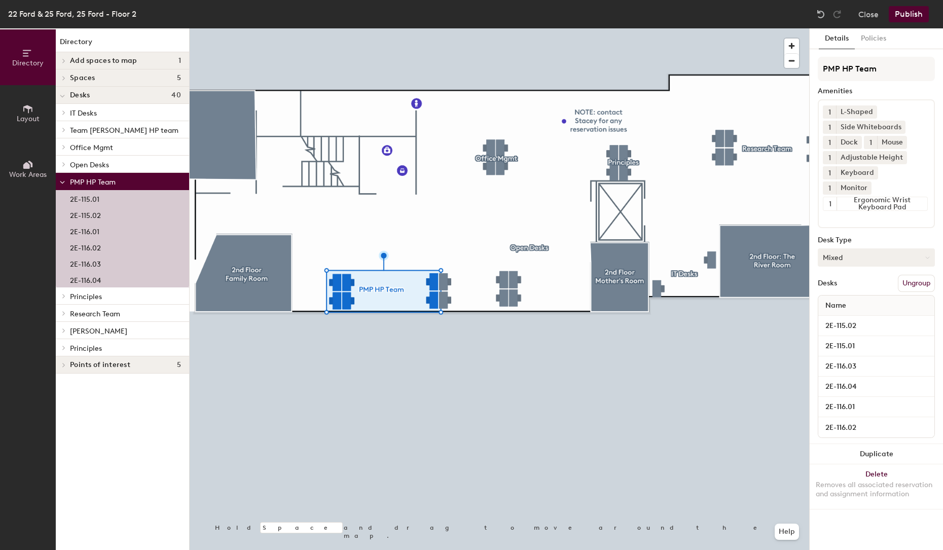
click at [907, 249] on button "Mixed" at bounding box center [876, 258] width 117 height 18
click at [837, 312] on div "Hoteled" at bounding box center [869, 319] width 101 height 15
click at [837, 249] on button "Hoteled" at bounding box center [876, 258] width 117 height 18
click at [843, 281] on div "Assigned" at bounding box center [869, 288] width 101 height 15
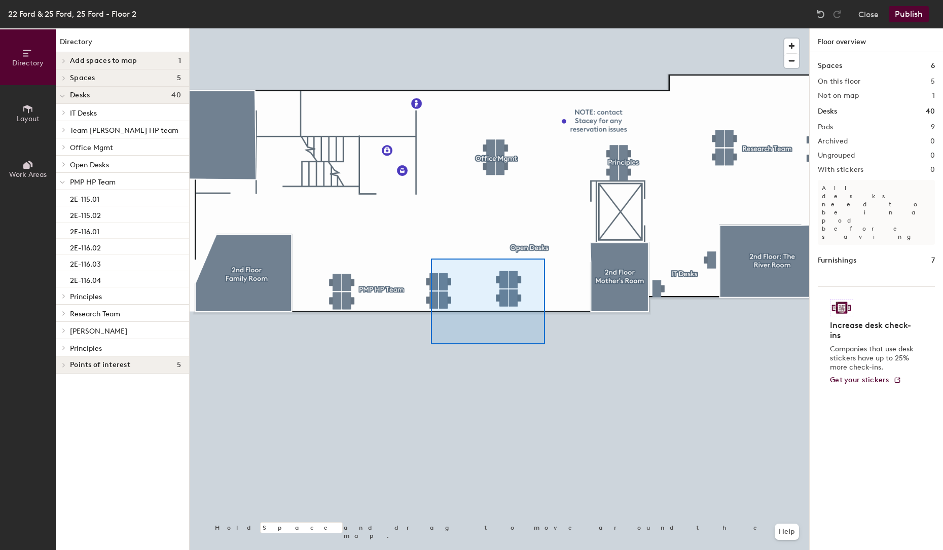
click at [431, 28] on div at bounding box center [500, 28] width 620 height 0
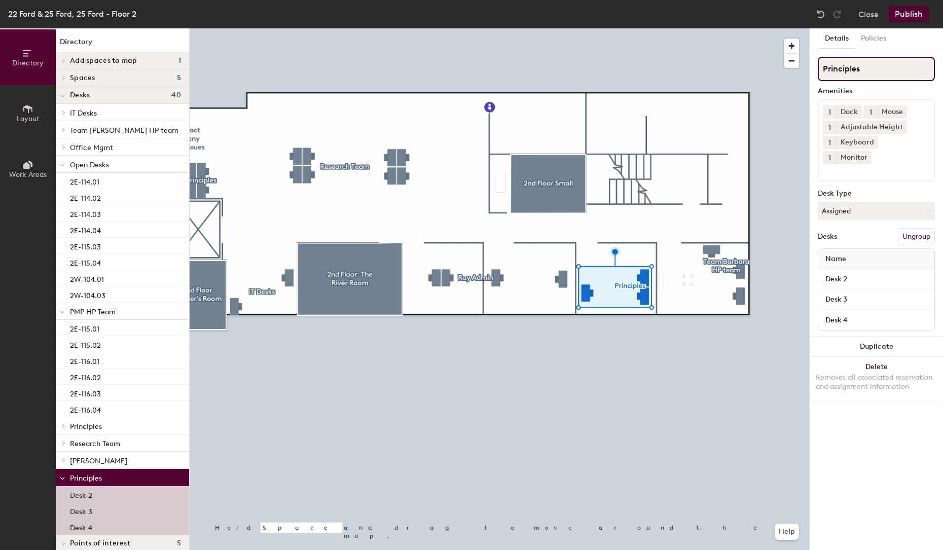
click at [865, 68] on input "Principles" at bounding box center [876, 69] width 117 height 24
type input "Principles Mgmt"
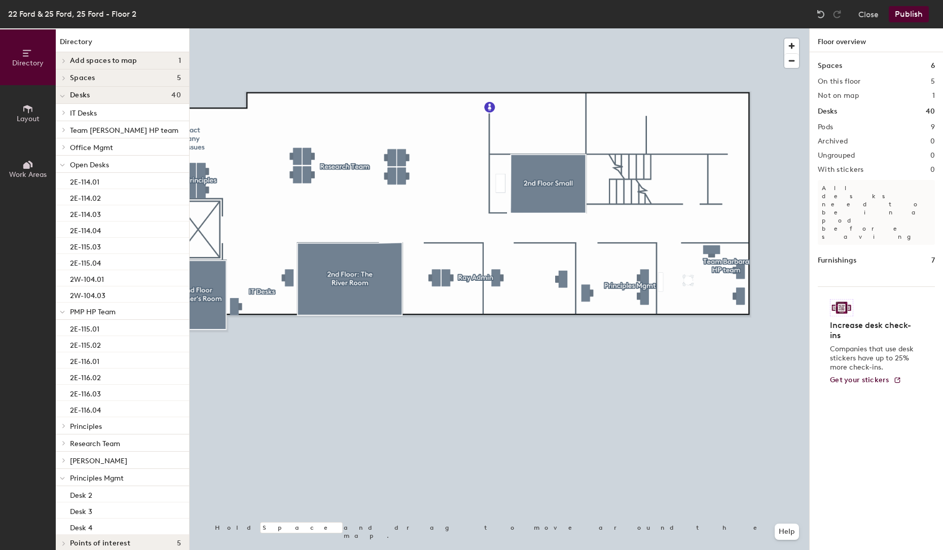
click at [905, 11] on button "Publish" at bounding box center [909, 14] width 40 height 16
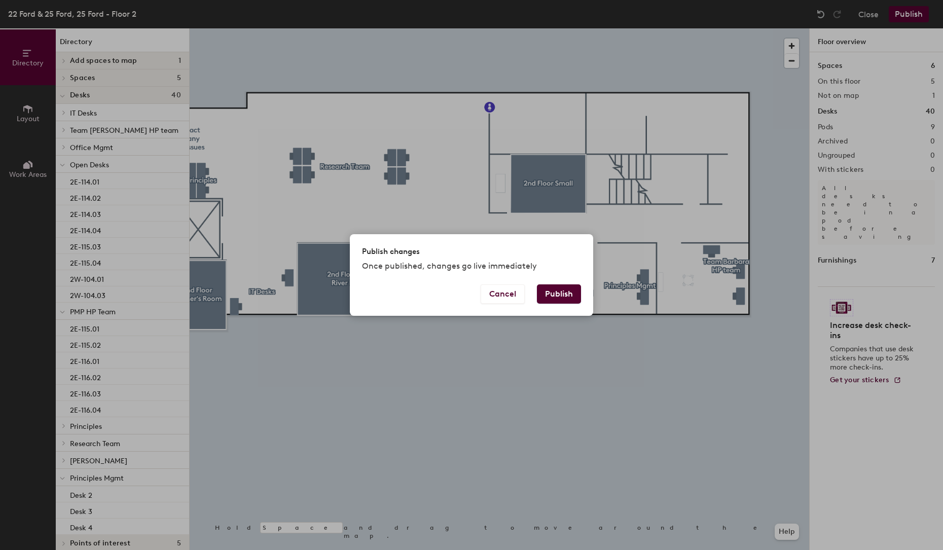
click at [553, 292] on button "Publish" at bounding box center [559, 294] width 44 height 19
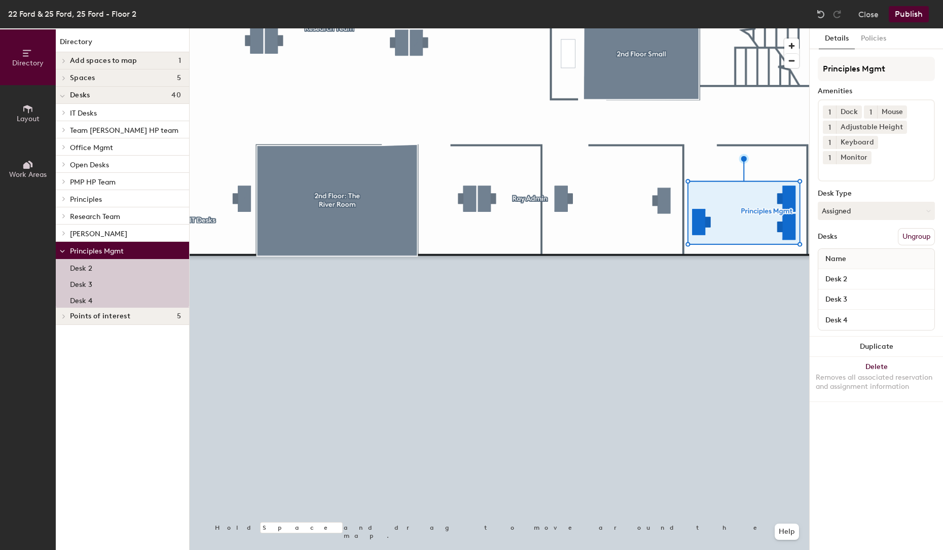
click at [918, 228] on button "Ungroup" at bounding box center [916, 236] width 37 height 17
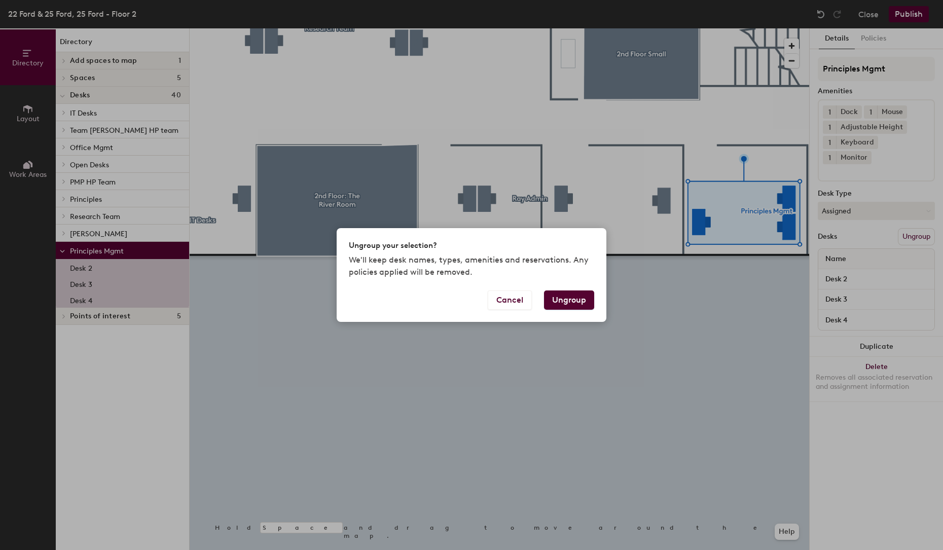
click at [583, 301] on button "Ungroup" at bounding box center [569, 300] width 50 height 19
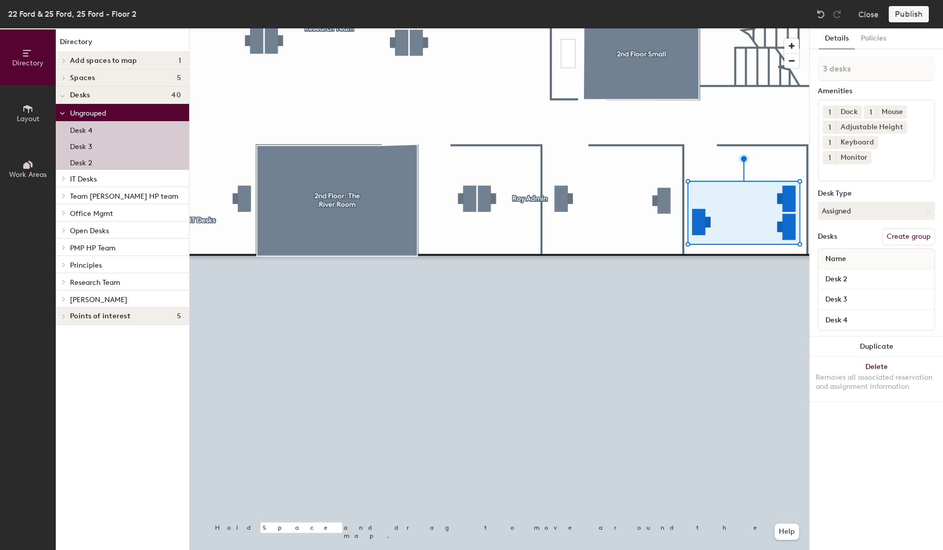
type input "1 desk"
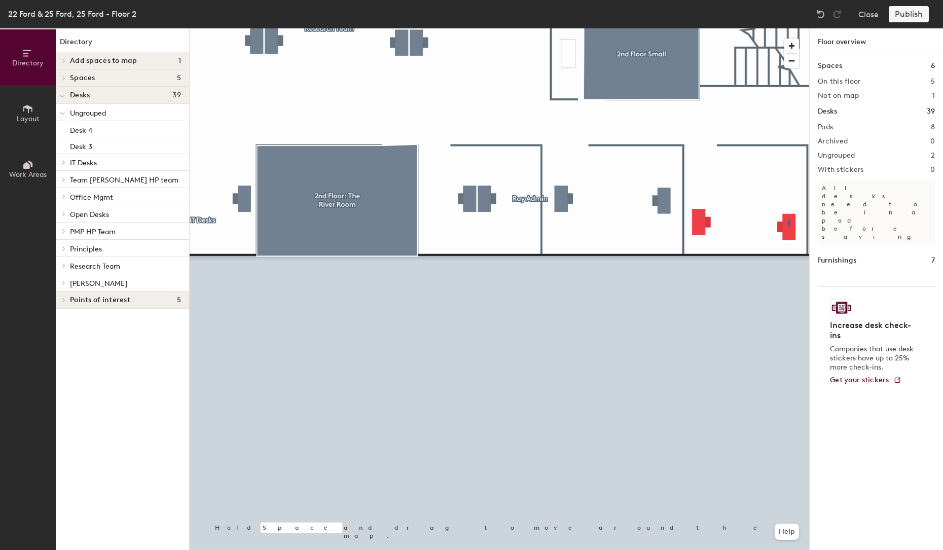
click at [789, 28] on div at bounding box center [500, 28] width 620 height 0
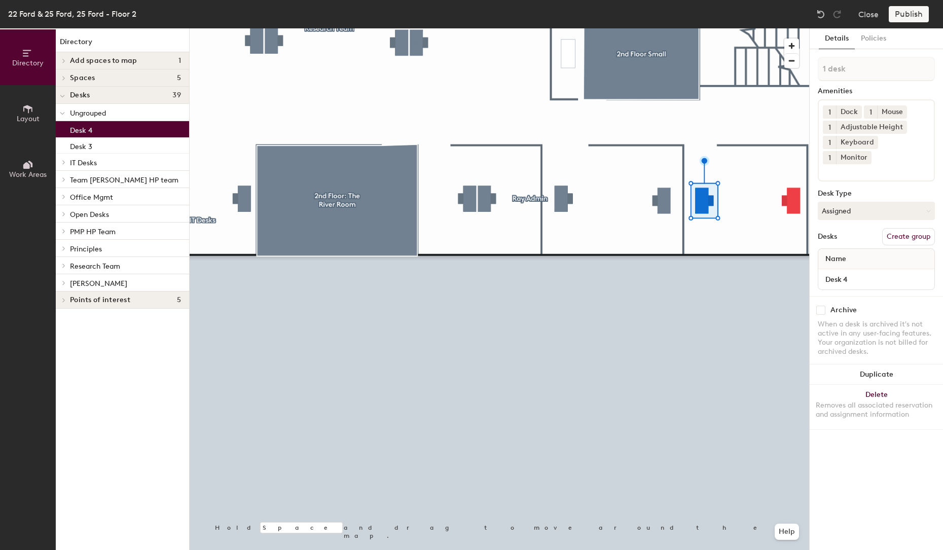
type input "2 desks"
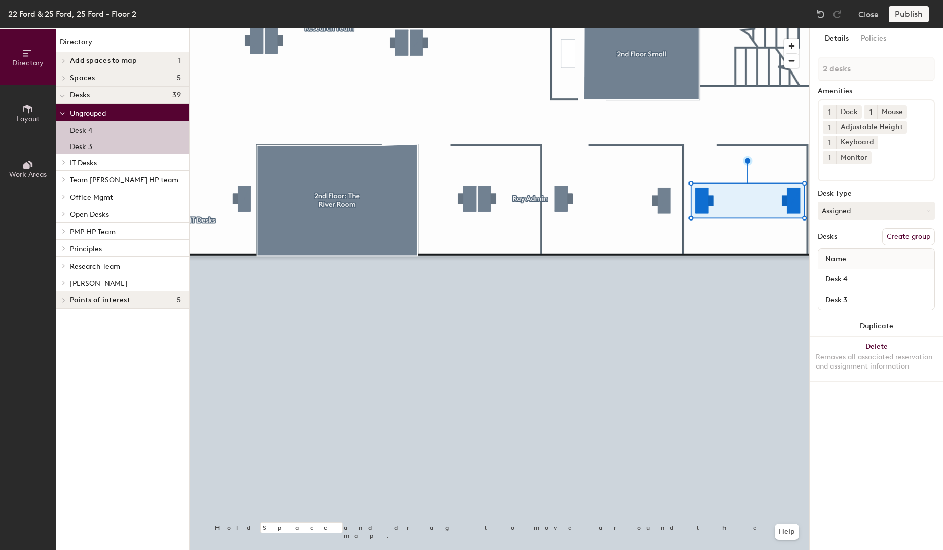
click at [917, 228] on button "Create group" at bounding box center [909, 236] width 53 height 17
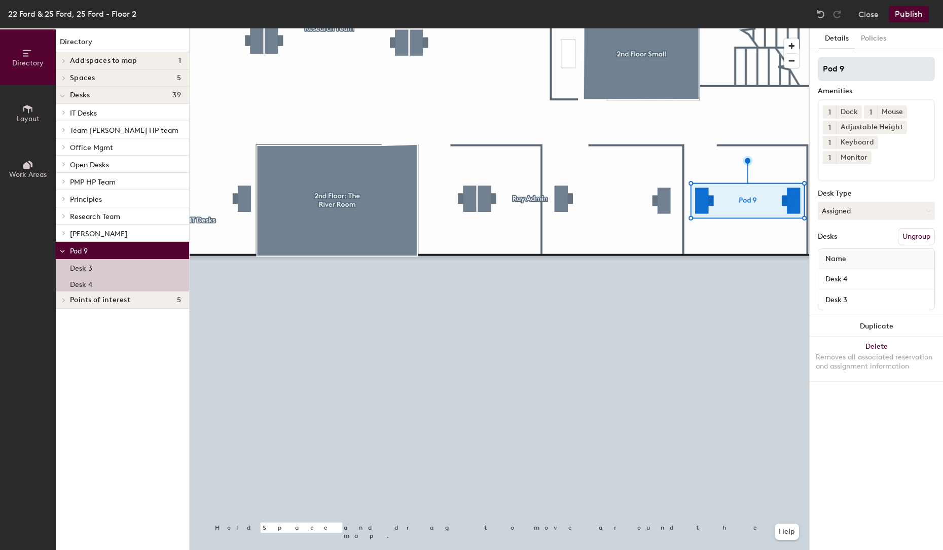
drag, startPoint x: 849, startPoint y: 70, endPoint x: 818, endPoint y: 72, distance: 31.0
click at [818, 72] on input "Pod 9" at bounding box center [876, 69] width 117 height 24
type input "Principles Mgmt"
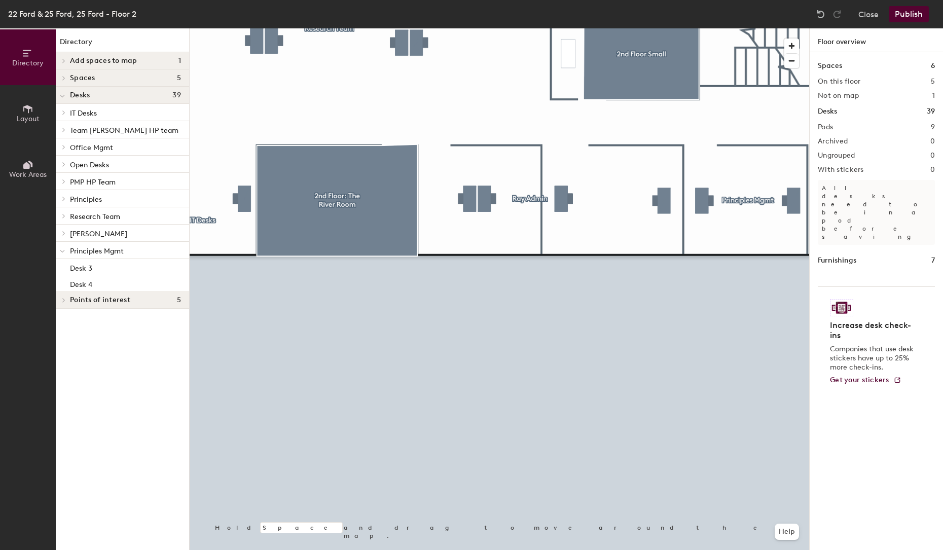
click at [907, 11] on button "Publish" at bounding box center [909, 14] width 40 height 16
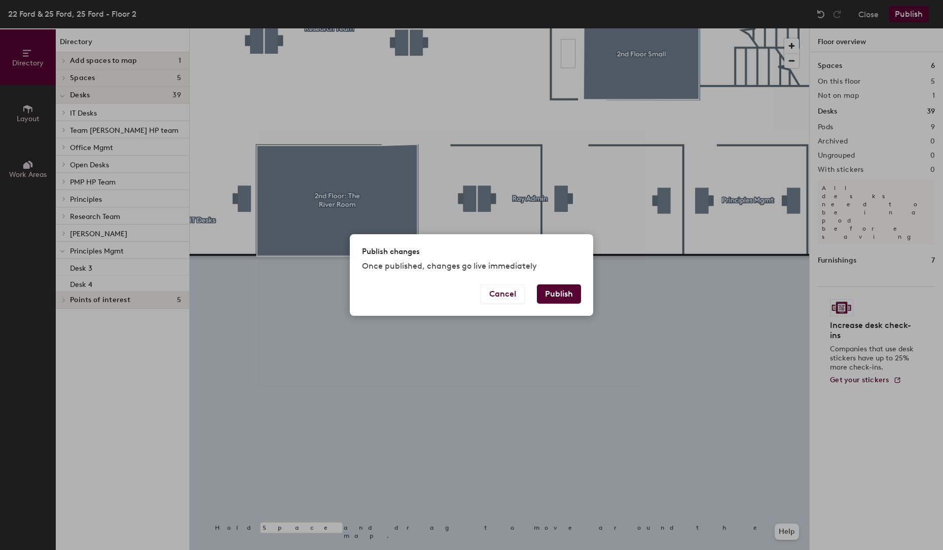
click at [571, 292] on button "Publish" at bounding box center [559, 294] width 44 height 19
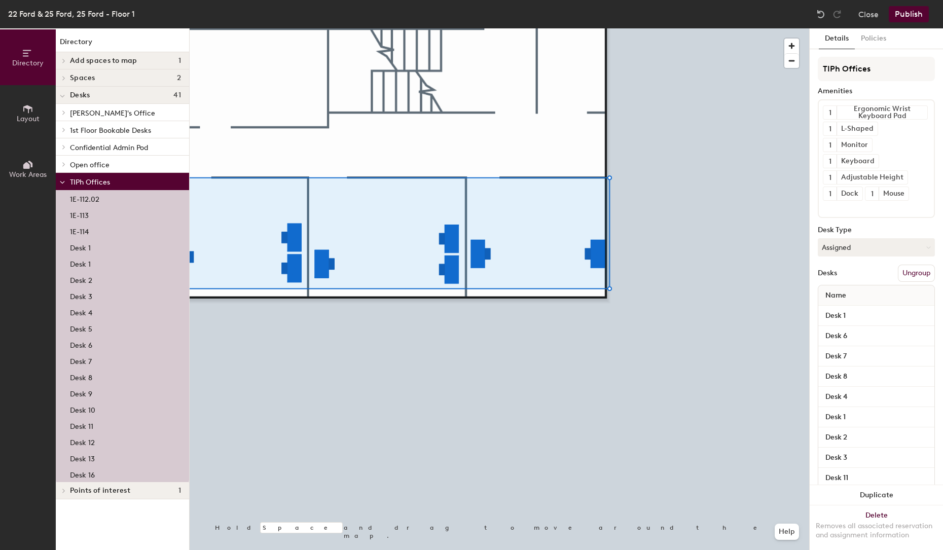
click at [908, 269] on button "Ungroup" at bounding box center [916, 273] width 37 height 17
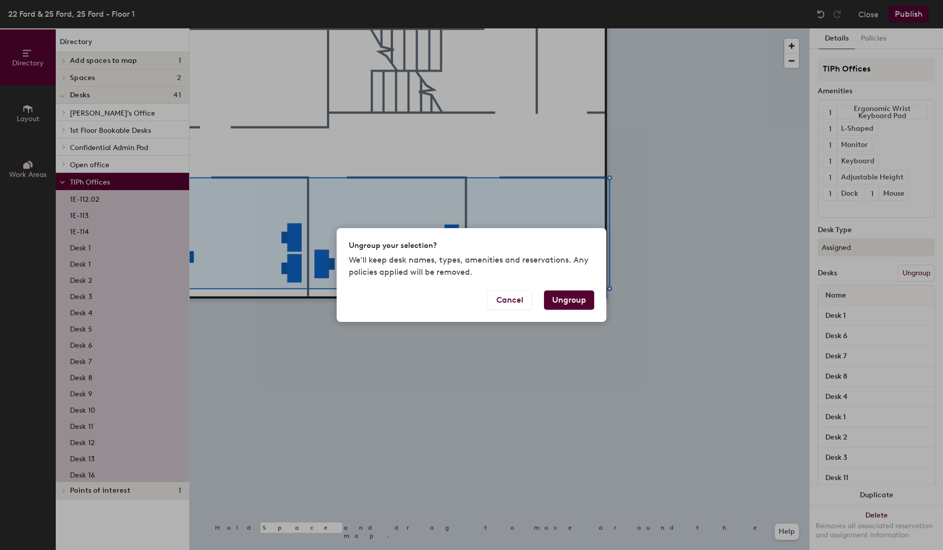
click at [576, 297] on button "Ungroup" at bounding box center [569, 300] width 50 height 19
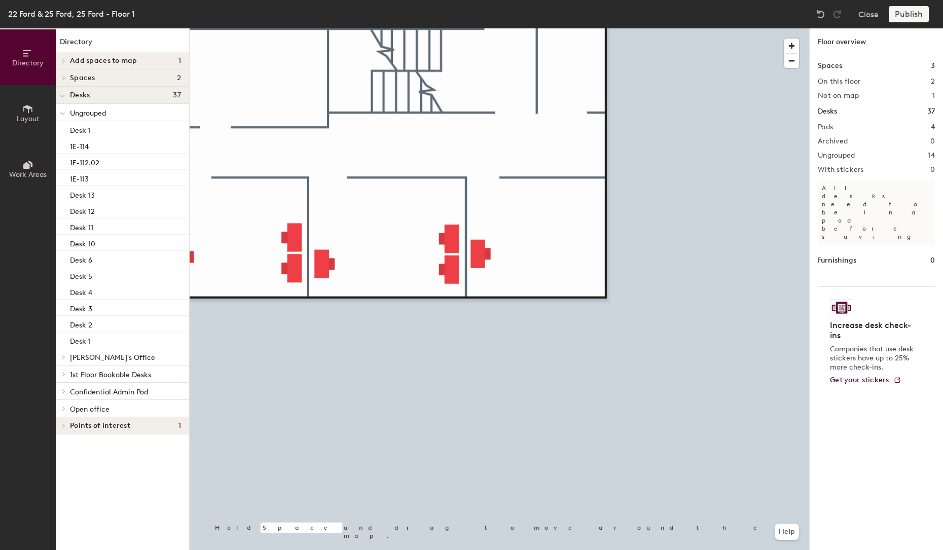
click at [325, 28] on div at bounding box center [500, 28] width 620 height 0
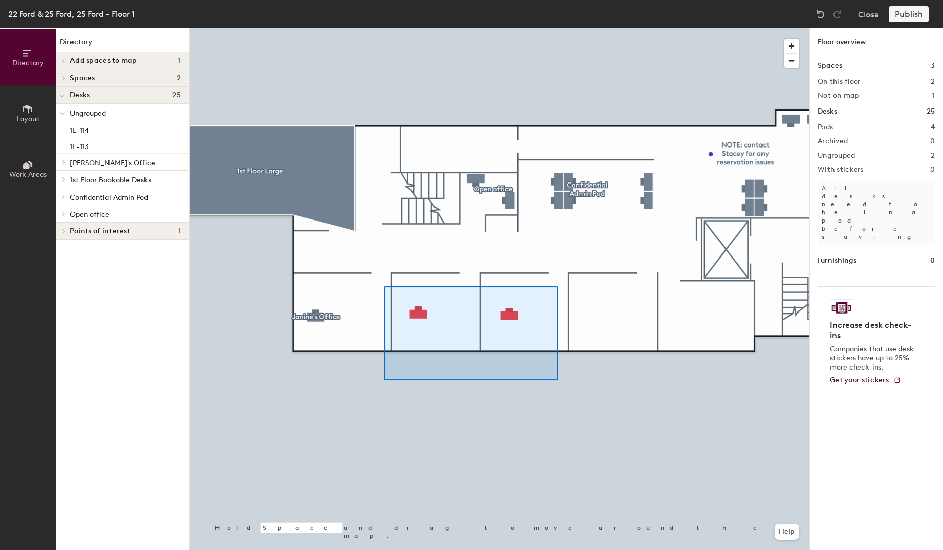
click at [384, 28] on div at bounding box center [500, 28] width 620 height 0
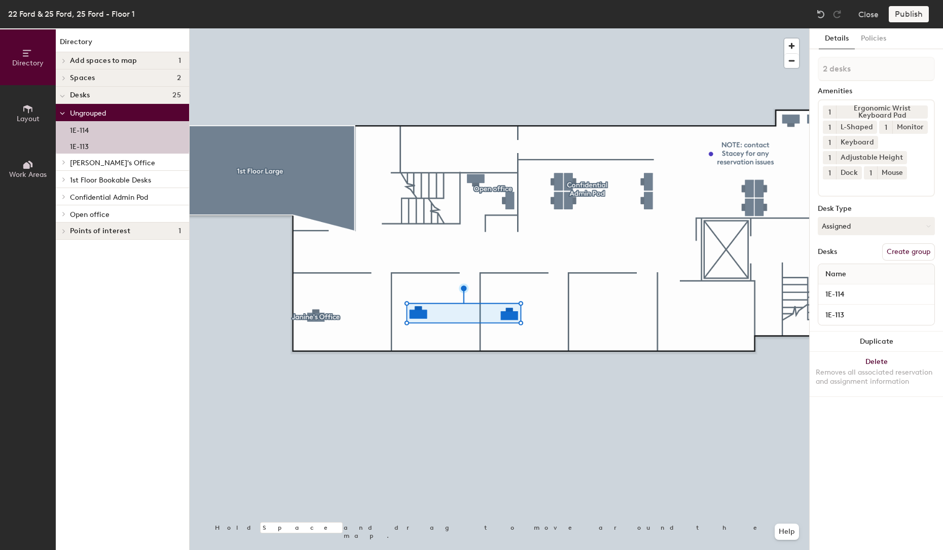
click at [903, 246] on button "Create group" at bounding box center [909, 251] width 53 height 17
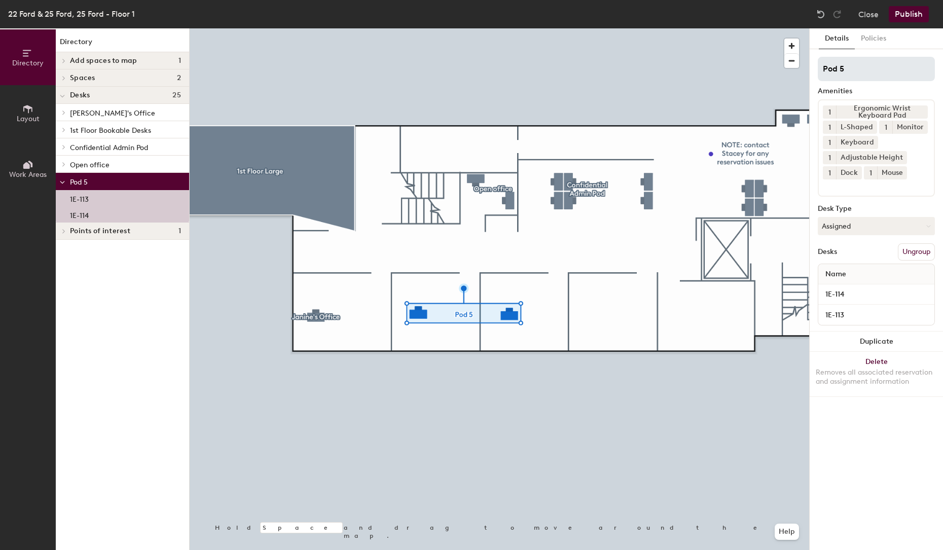
drag, startPoint x: 842, startPoint y: 68, endPoint x: 821, endPoint y: 70, distance: 20.9
click at [821, 70] on input "Pod 5" at bounding box center [876, 69] width 117 height 24
type input "Open Offices"
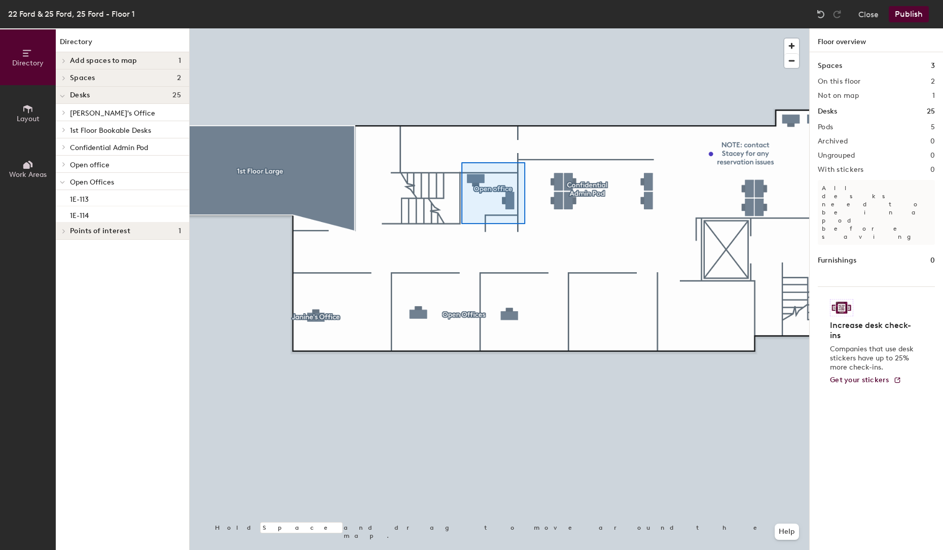
click at [456, 28] on div at bounding box center [500, 28] width 620 height 0
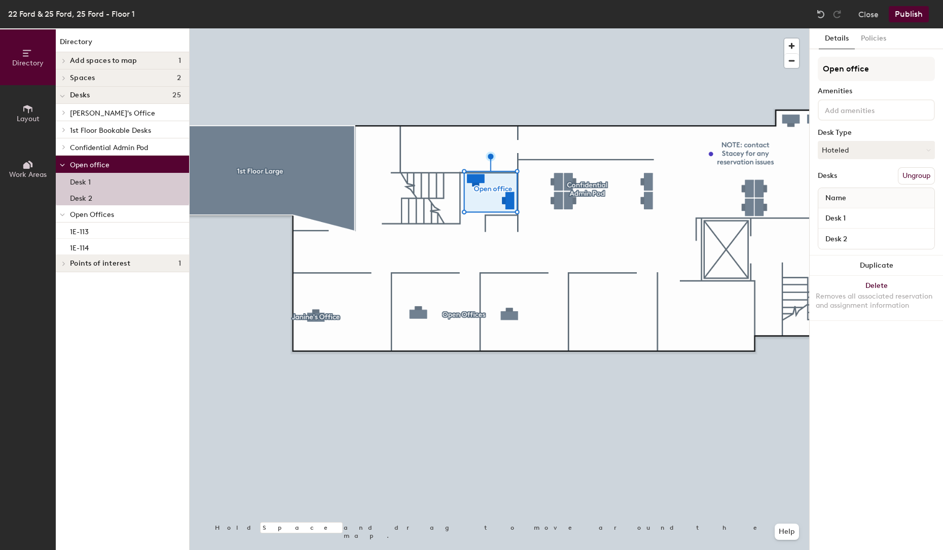
click at [918, 172] on button "Ungroup" at bounding box center [916, 175] width 37 height 17
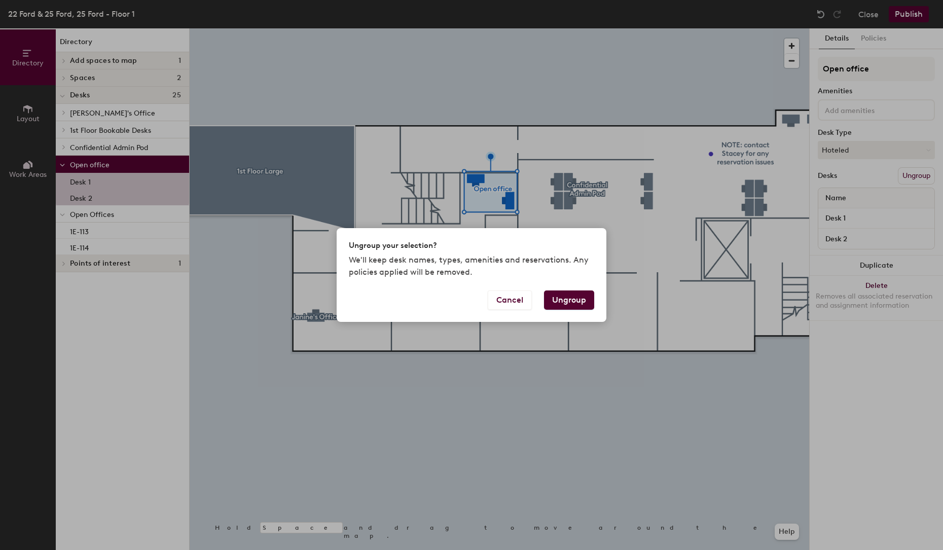
click at [565, 301] on button "Ungroup" at bounding box center [569, 300] width 50 height 19
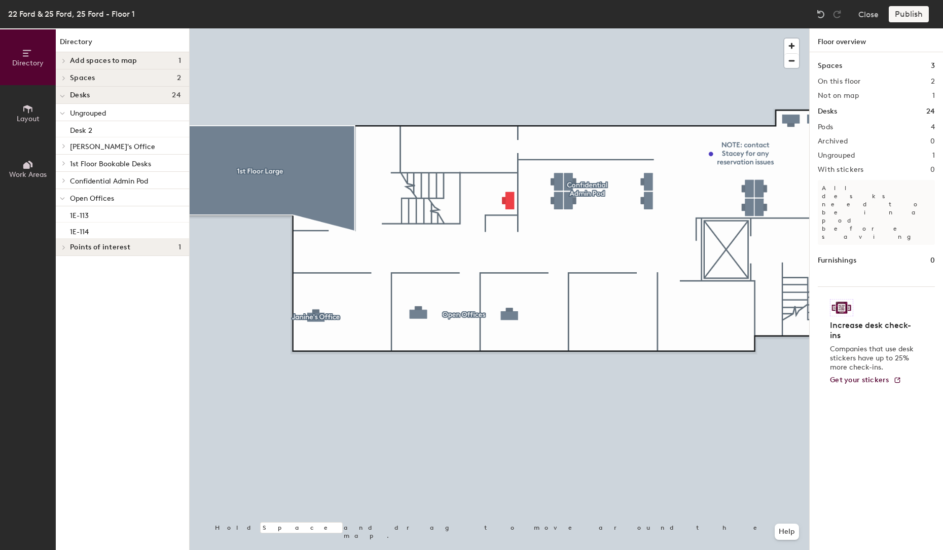
click at [507, 28] on div at bounding box center [500, 28] width 620 height 0
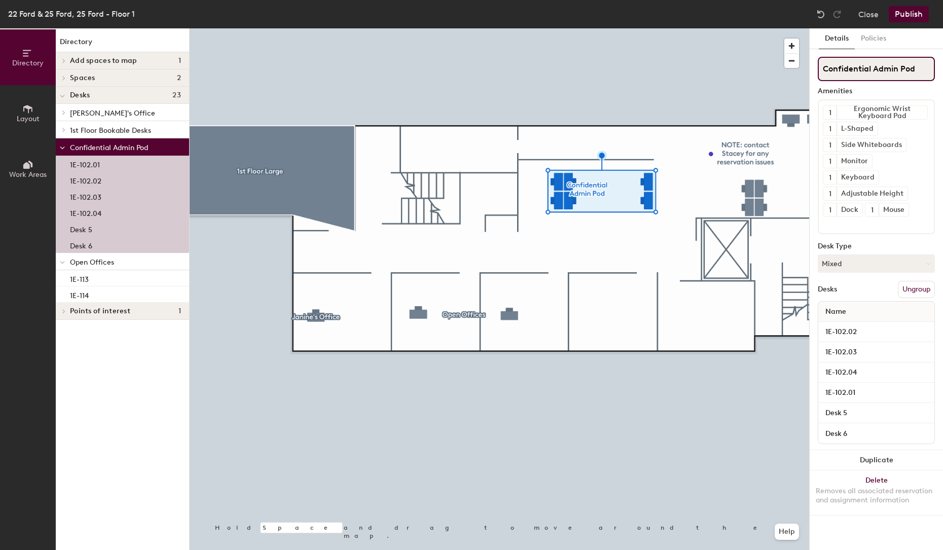
click at [803, 79] on div "Directory Layout Work Areas Directory Add spaces to map 1 Janine's Office Space…" at bounding box center [471, 289] width 943 height 522
type input "O"
type input "E"
type input "W"
type input "O"
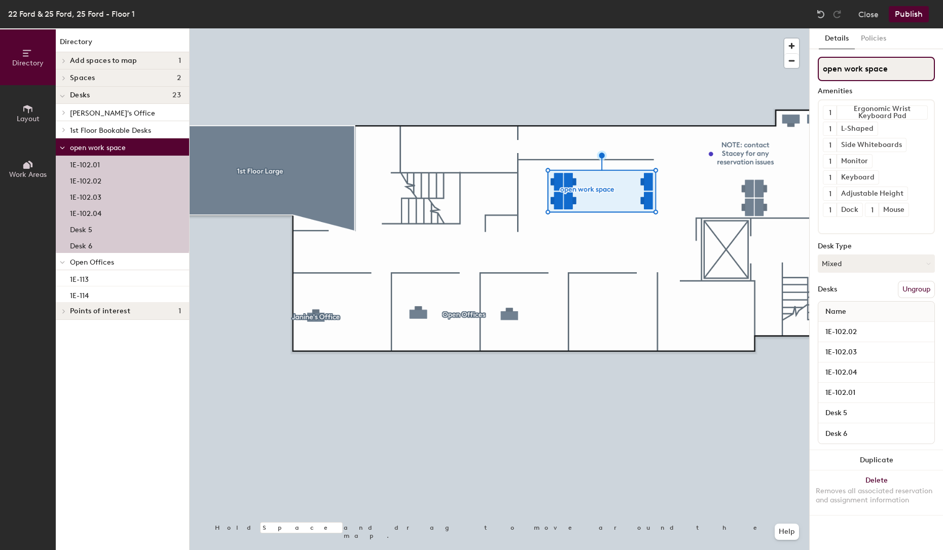
type input "open work space"
click at [916, 12] on button "Publish" at bounding box center [909, 14] width 40 height 16
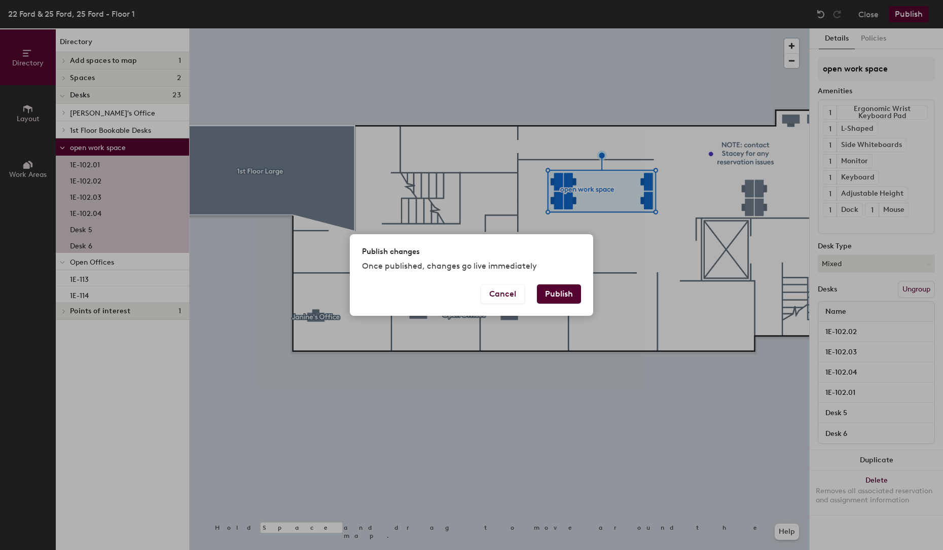
click at [557, 293] on button "Publish" at bounding box center [559, 294] width 44 height 19
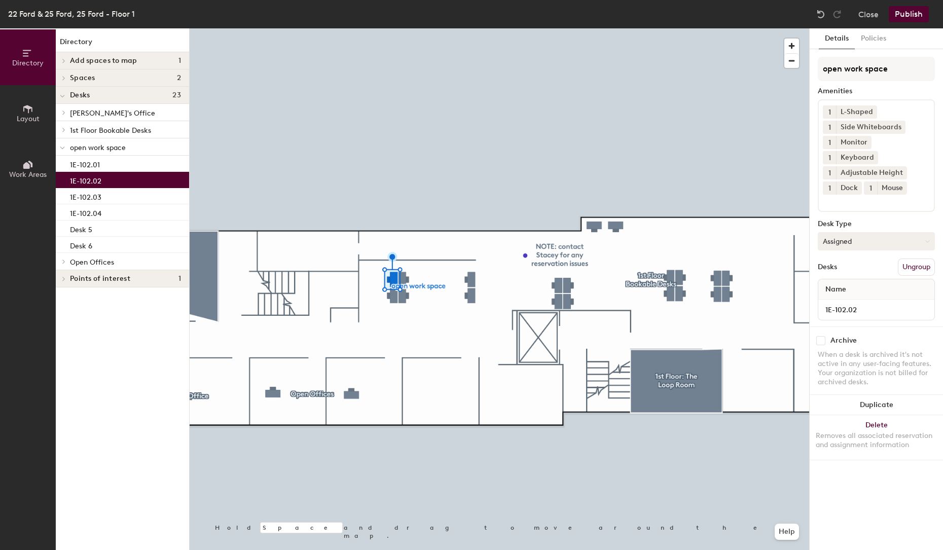
click at [837, 232] on button "Assigned" at bounding box center [876, 241] width 117 height 18
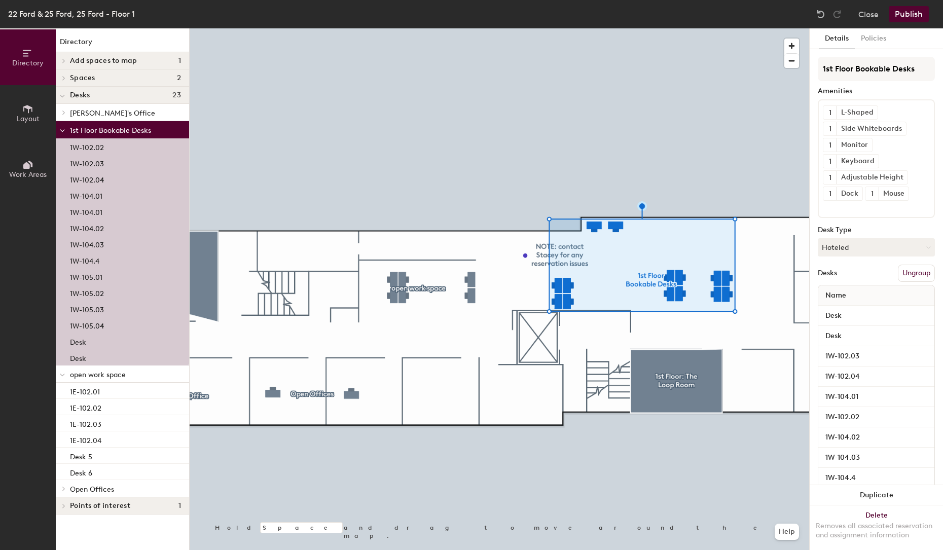
click at [915, 271] on button "Ungroup" at bounding box center [916, 273] width 37 height 17
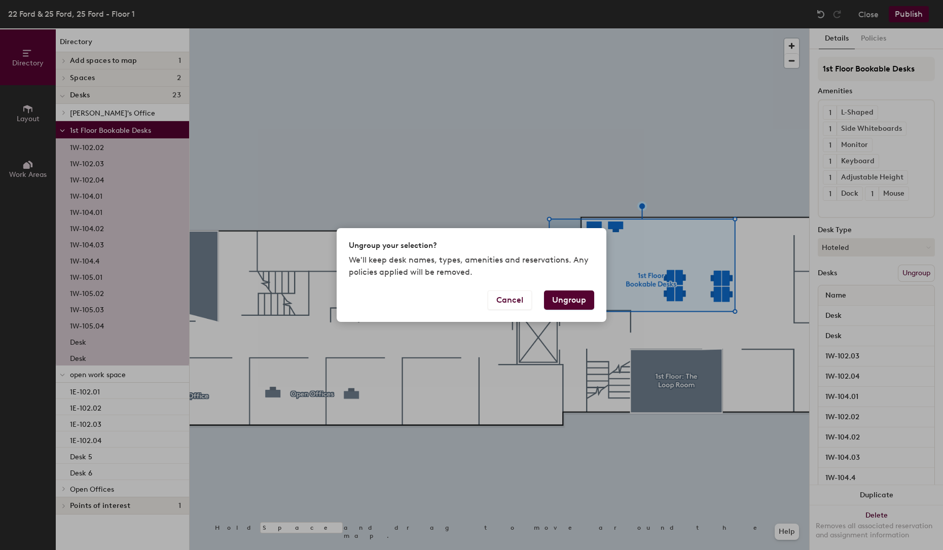
click at [569, 301] on button "Ungroup" at bounding box center [569, 300] width 50 height 19
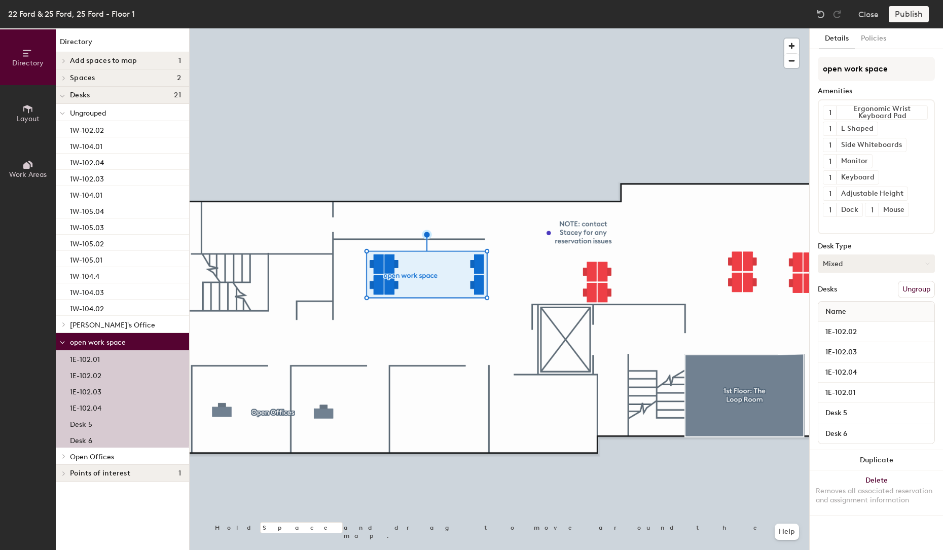
click at [836, 257] on button "Mixed" at bounding box center [876, 264] width 117 height 18
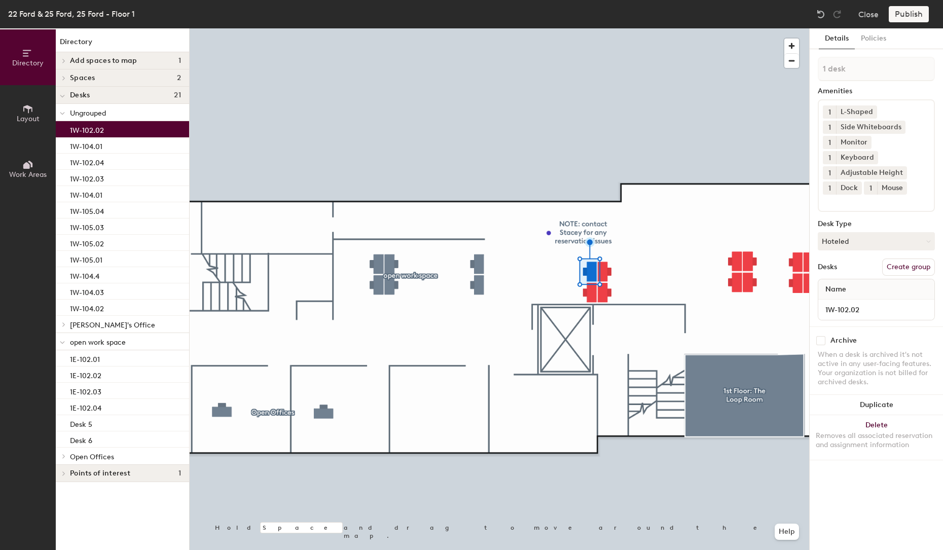
click at [910, 13] on div "Publish" at bounding box center [912, 14] width 46 height 16
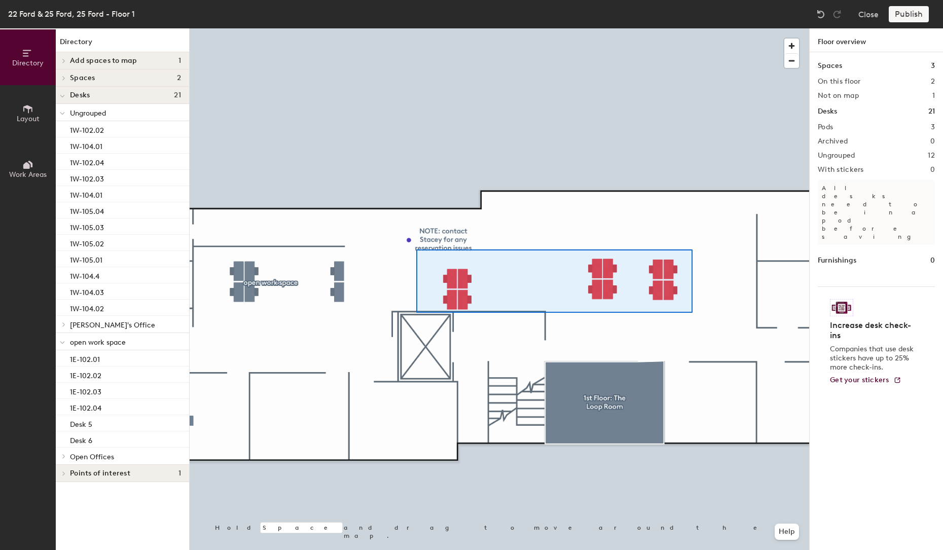
click at [416, 28] on div at bounding box center [500, 28] width 620 height 0
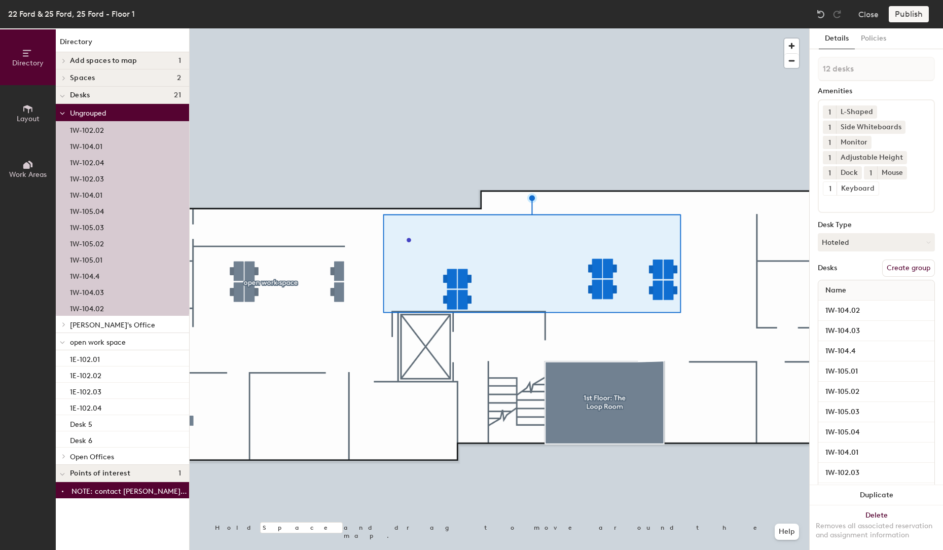
click at [890, 265] on button "Create group" at bounding box center [909, 268] width 53 height 17
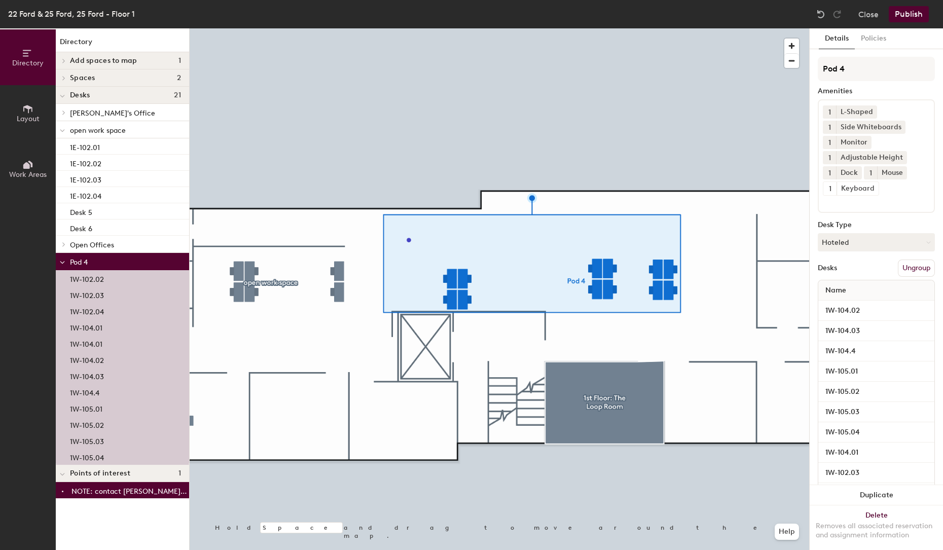
drag, startPoint x: 859, startPoint y: 68, endPoint x: 815, endPoint y: 68, distance: 44.6
click at [815, 68] on div "Details Policies Pod 4 Amenities 1 L-Shaped 1 Side Whiteboards 1 Monitor 1 Adju…" at bounding box center [876, 289] width 133 height 522
type input "Open Desk Area"
click at [915, 16] on button "Publish" at bounding box center [909, 14] width 40 height 16
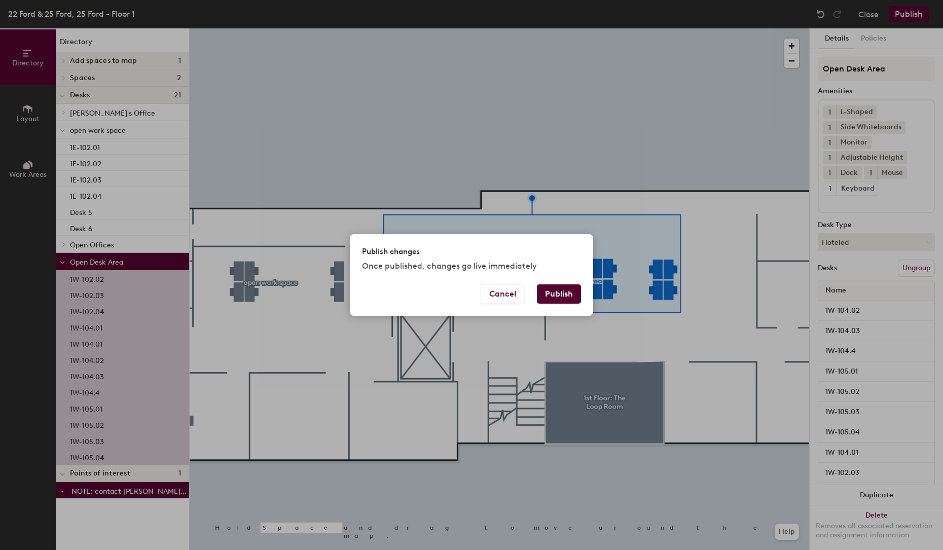
click at [573, 293] on button "Publish" at bounding box center [559, 294] width 44 height 19
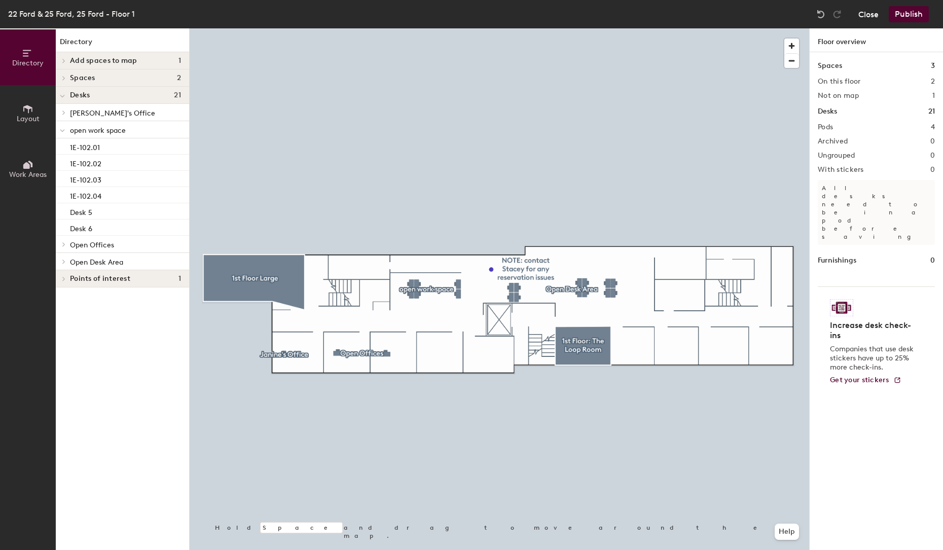
click at [871, 15] on button "Close" at bounding box center [869, 14] width 20 height 16
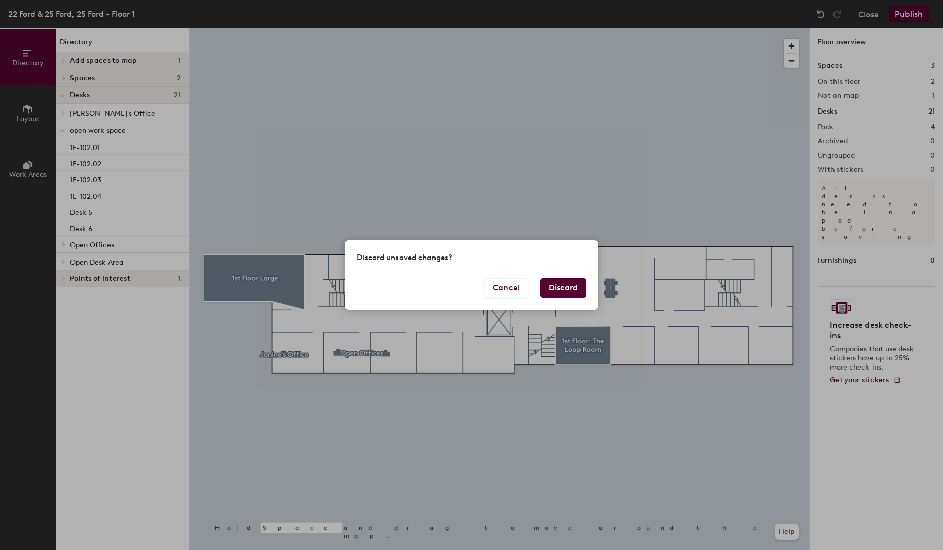
click at [573, 284] on button "Discard" at bounding box center [564, 287] width 46 height 19
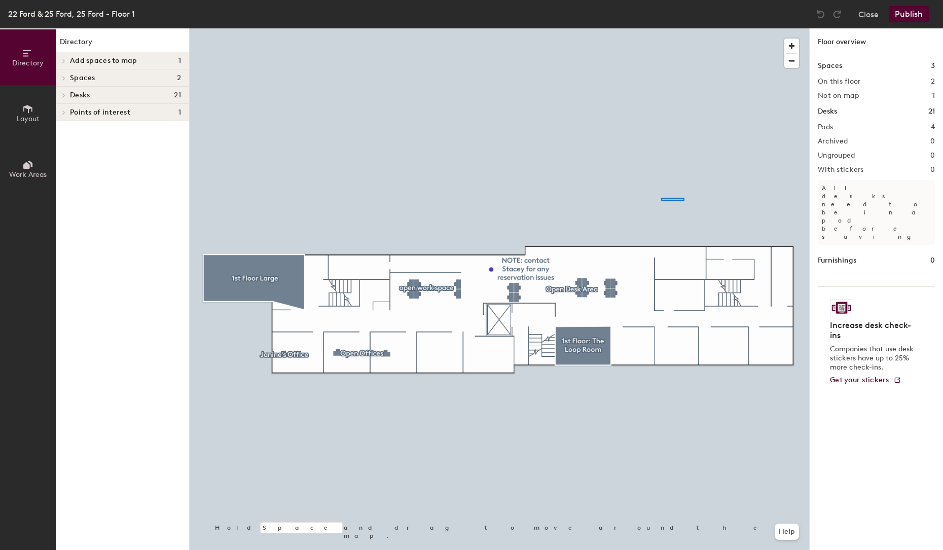
click at [661, 28] on div at bounding box center [500, 28] width 620 height 0
click at [32, 110] on icon at bounding box center [27, 109] width 9 height 8
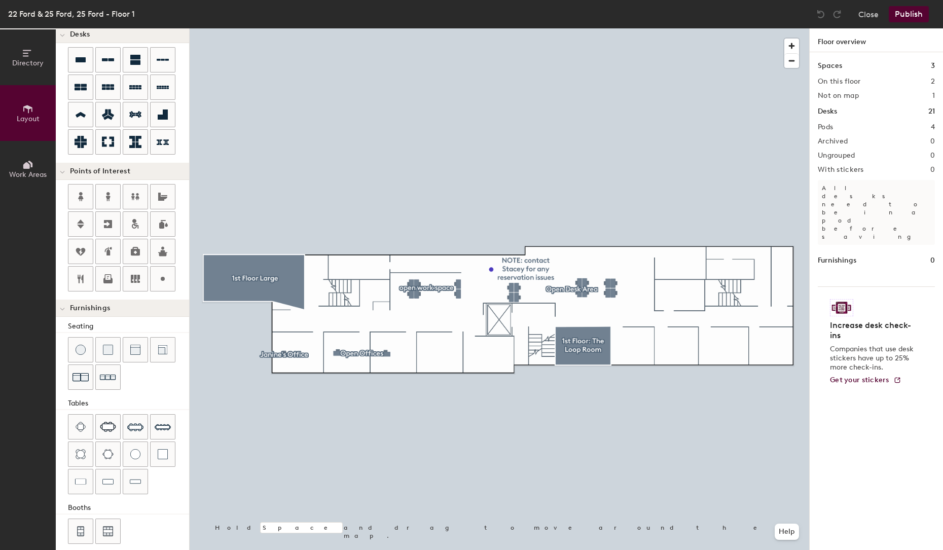
scroll to position [87, 0]
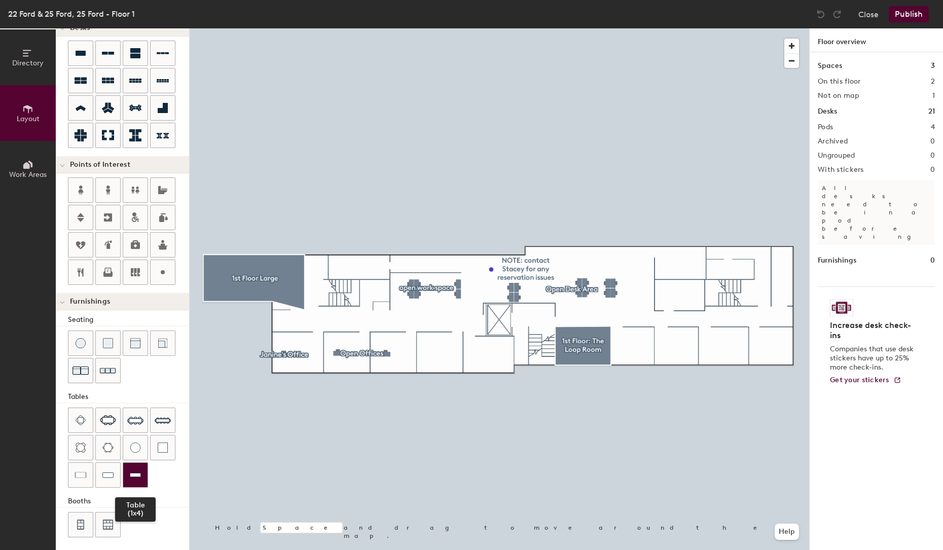
click at [123, 471] on div at bounding box center [135, 475] width 24 height 24
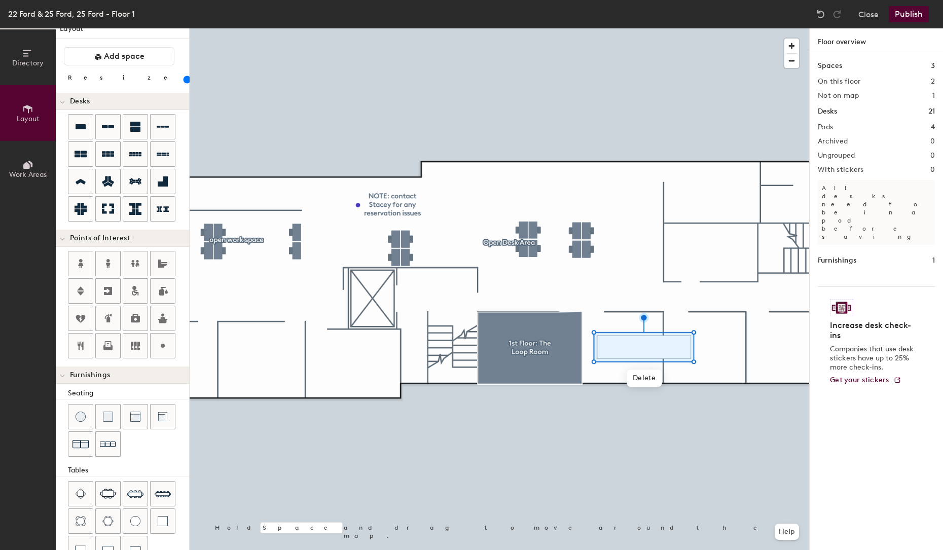
scroll to position [0, 0]
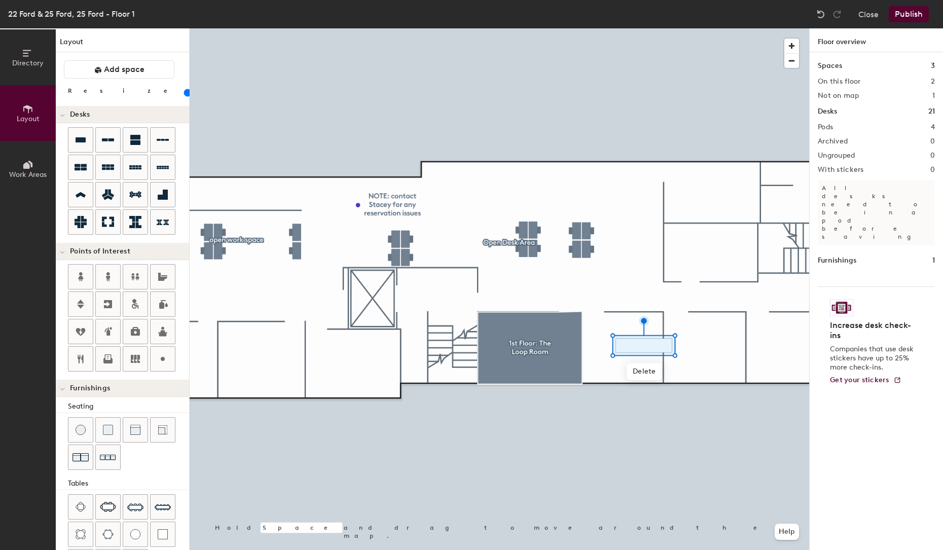
click at [184, 93] on input "range" at bounding box center [184, 93] width 0 height 8
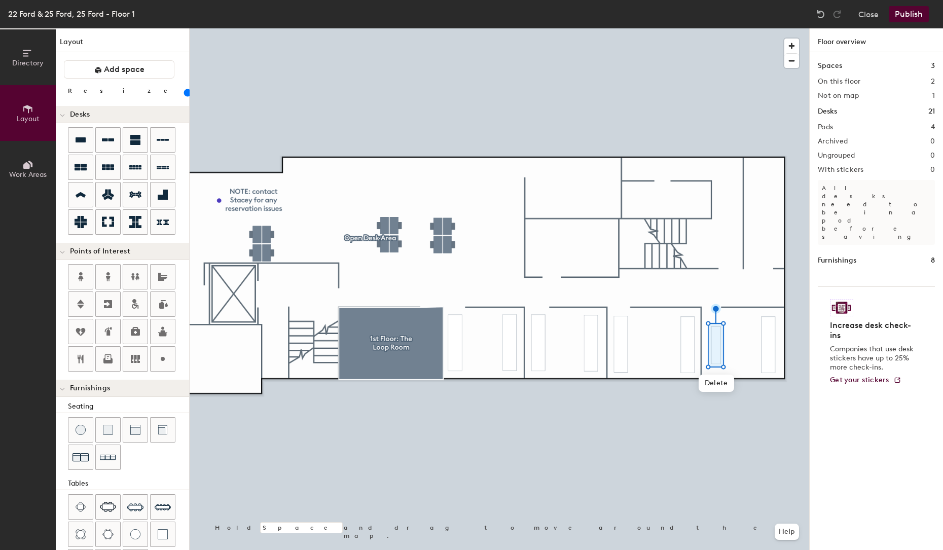
click at [184, 92] on input "range" at bounding box center [184, 93] width 0 height 8
click at [184, 90] on input "range" at bounding box center [184, 93] width 0 height 8
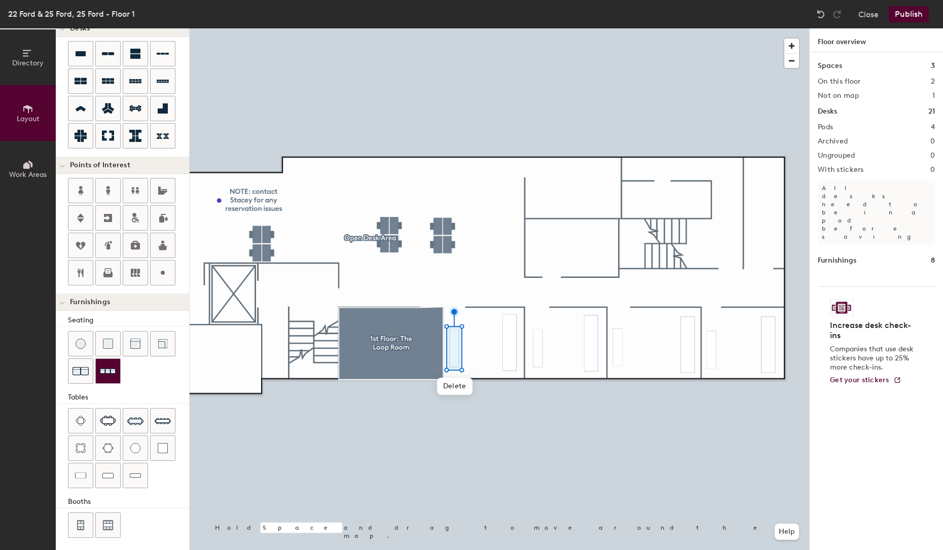
scroll to position [87, 0]
click at [86, 474] on div at bounding box center [80, 475] width 24 height 24
click at [908, 15] on button "Publish" at bounding box center [909, 14] width 40 height 16
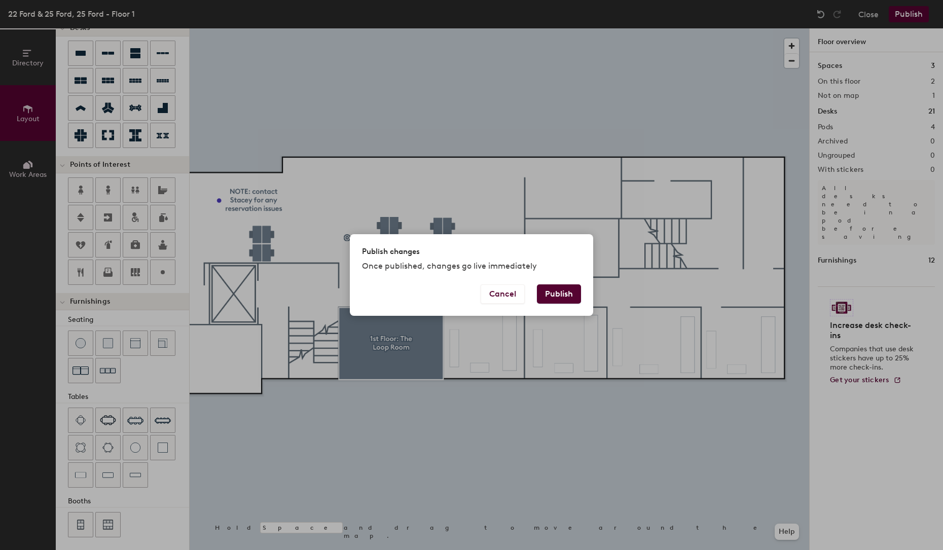
click at [561, 292] on button "Publish" at bounding box center [559, 294] width 44 height 19
type input "20"
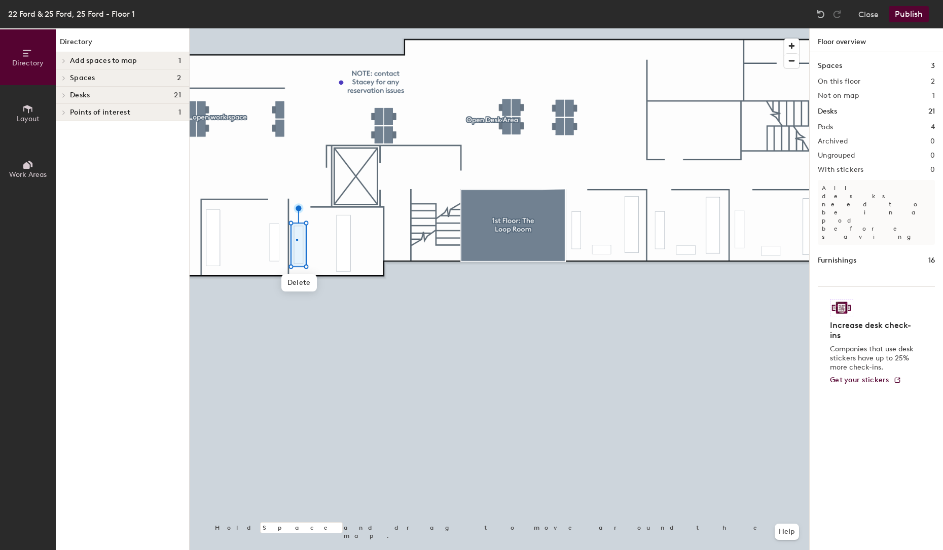
click at [297, 28] on div at bounding box center [500, 28] width 620 height 0
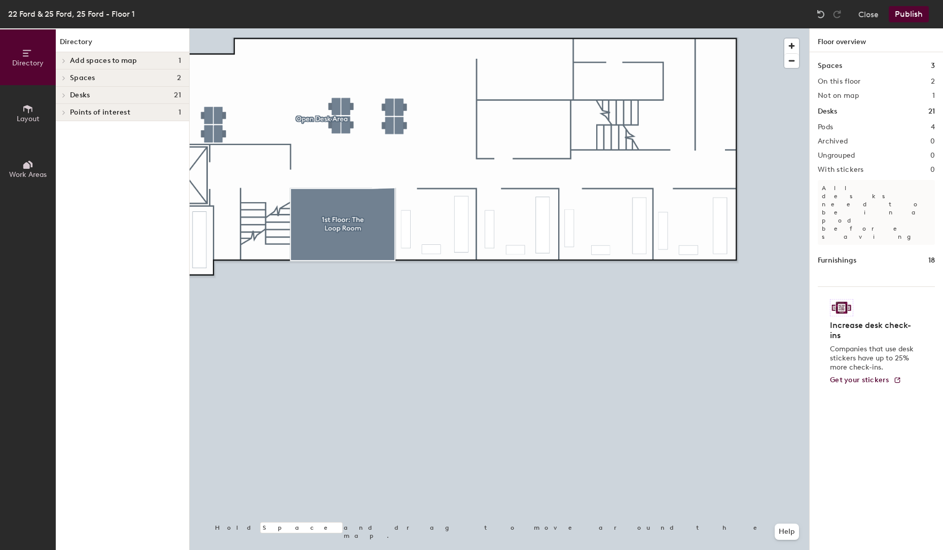
click at [905, 8] on button "Publish" at bounding box center [909, 14] width 40 height 16
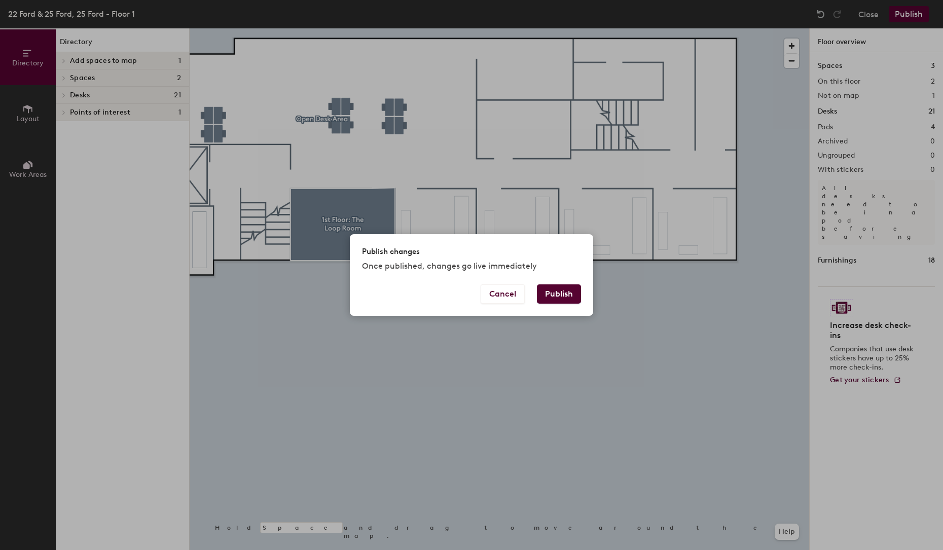
click at [568, 290] on button "Publish" at bounding box center [559, 294] width 44 height 19
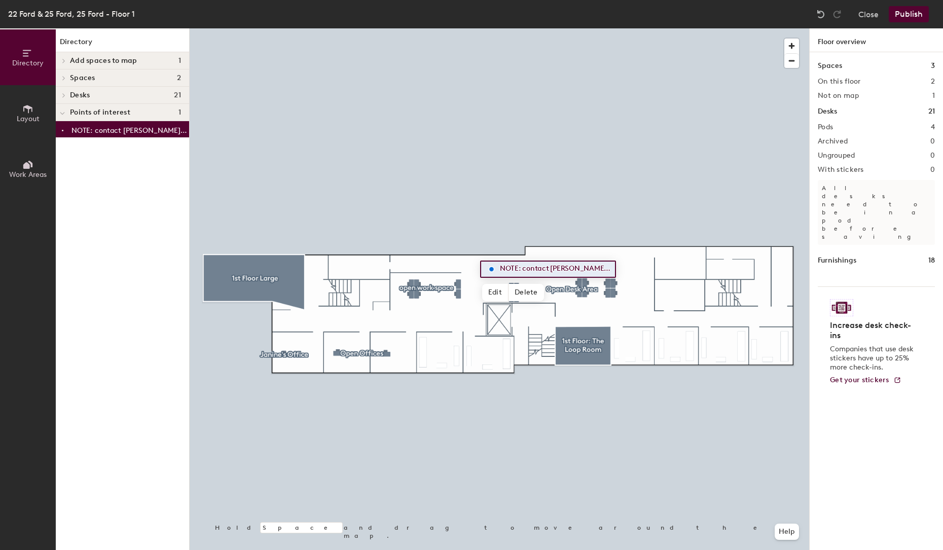
click at [163, 130] on p "NOTE: contact [PERSON_NAME] for any reservation issues" at bounding box center [130, 129] width 116 height 12
click at [489, 292] on span "Edit" at bounding box center [495, 292] width 26 height 17
click at [531, 269] on input "NOTE: contact [PERSON_NAME] for any reservation issues" at bounding box center [554, 269] width 114 height 14
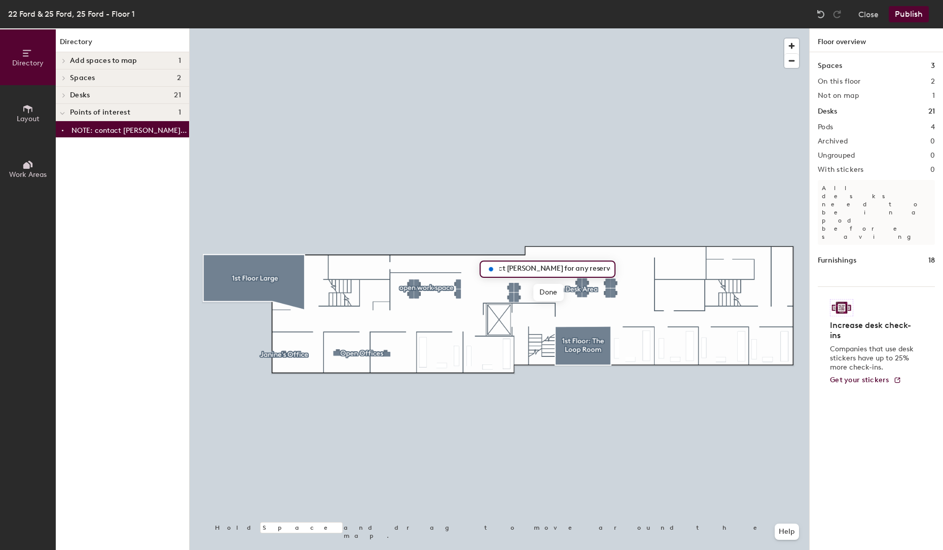
click at [621, 269] on div "NOTE: contact Stacey for any reservation issues Done Hold Space and drag to mov…" at bounding box center [500, 289] width 620 height 522
type input "NOTE: contact Stacey for any space questions"
click at [504, 289] on span "Edit" at bounding box center [495, 292] width 26 height 17
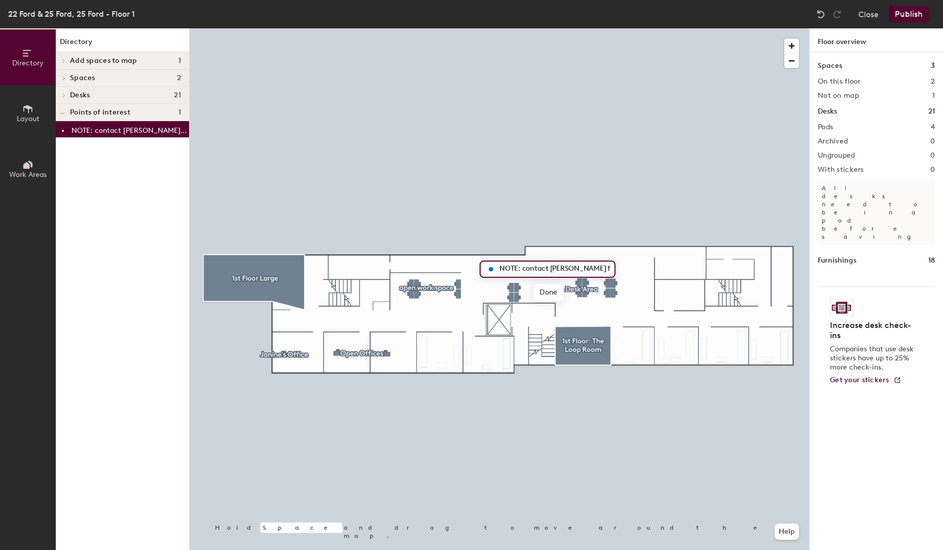
scroll to position [0, 38]
click at [579, 267] on input "NOTE: contact Stacey for any space questions" at bounding box center [554, 269] width 114 height 14
type input "NOTE: contact [PERSON_NAME] for any space issues/questions"
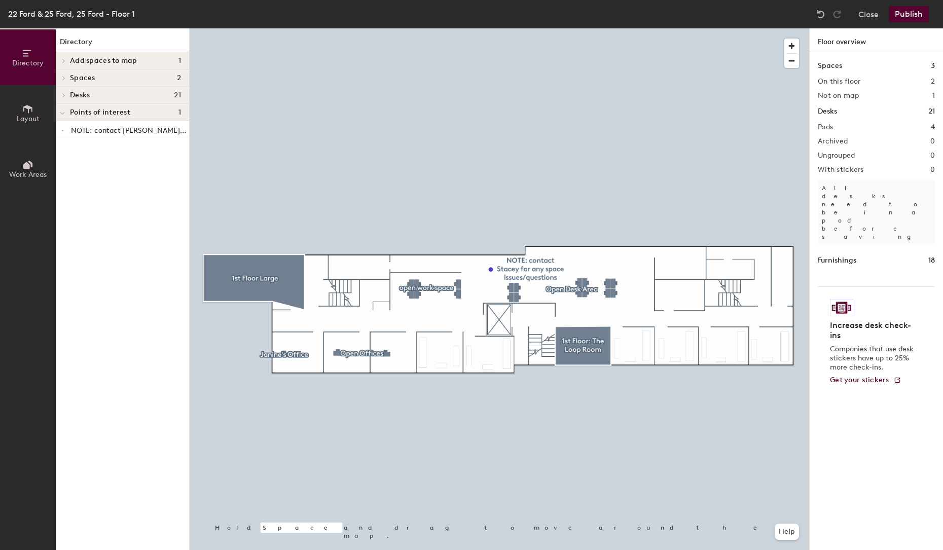
click at [921, 15] on button "Publish" at bounding box center [909, 14] width 40 height 16
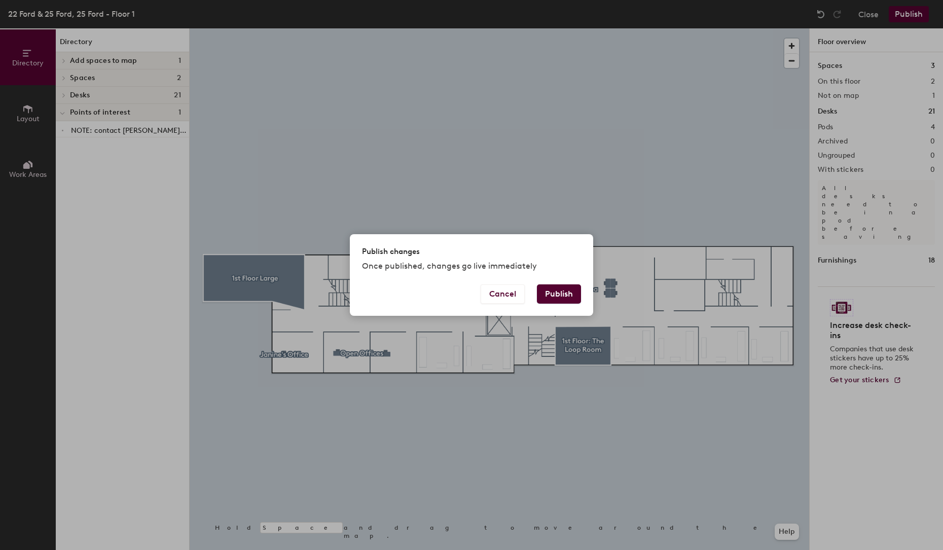
click at [568, 292] on button "Publish" at bounding box center [559, 294] width 44 height 19
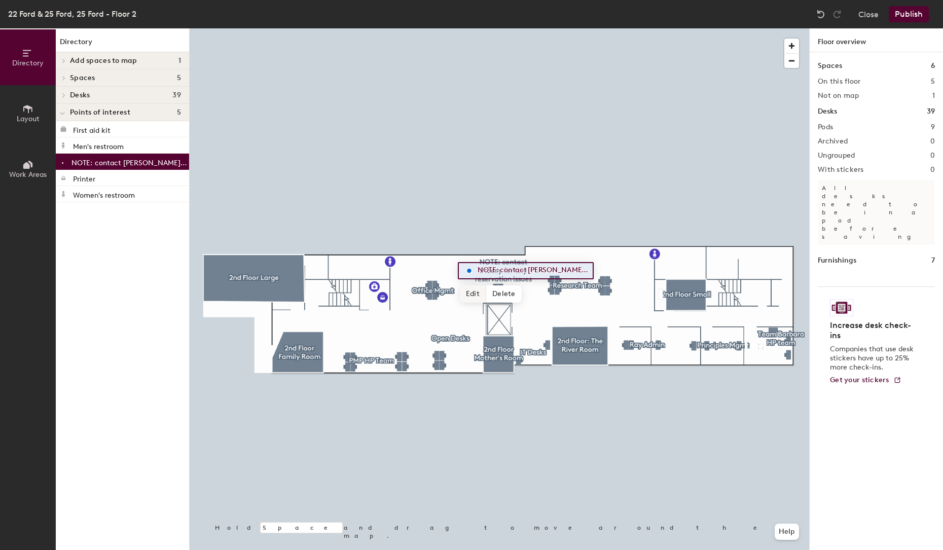
click at [475, 293] on span "Edit" at bounding box center [473, 294] width 26 height 17
click at [568, 269] on input "NOTE: contact [PERSON_NAME] for any reservation issues" at bounding box center [532, 271] width 114 height 14
type input "NOTE: contact [PERSON_NAME] for any space issues/questions"
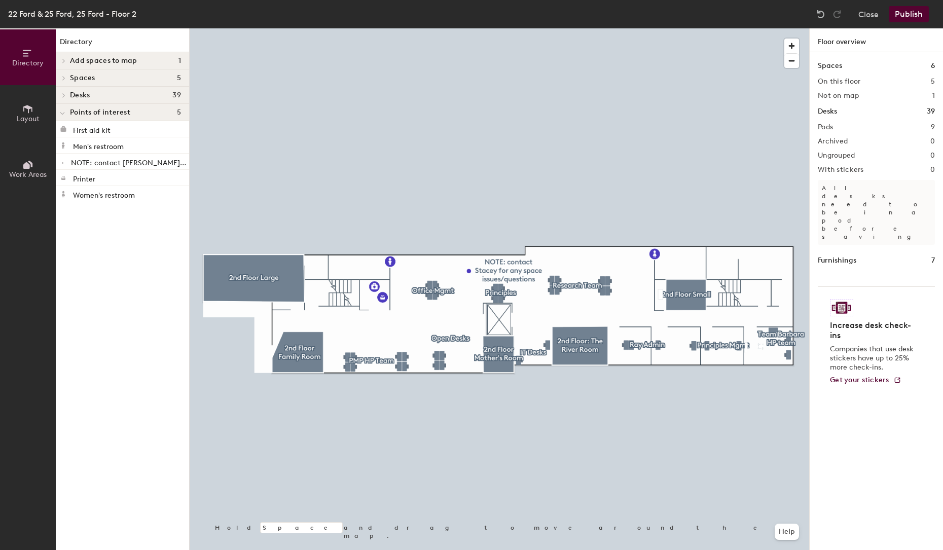
click at [910, 16] on button "Publish" at bounding box center [909, 14] width 40 height 16
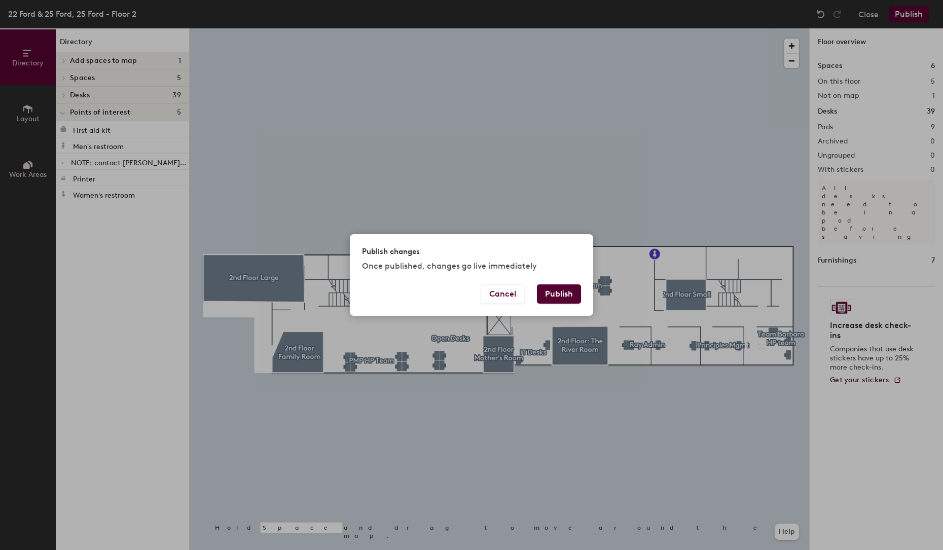
click at [566, 292] on button "Publish" at bounding box center [559, 294] width 44 height 19
